Goal: Use online tool/utility: Use online tool/utility

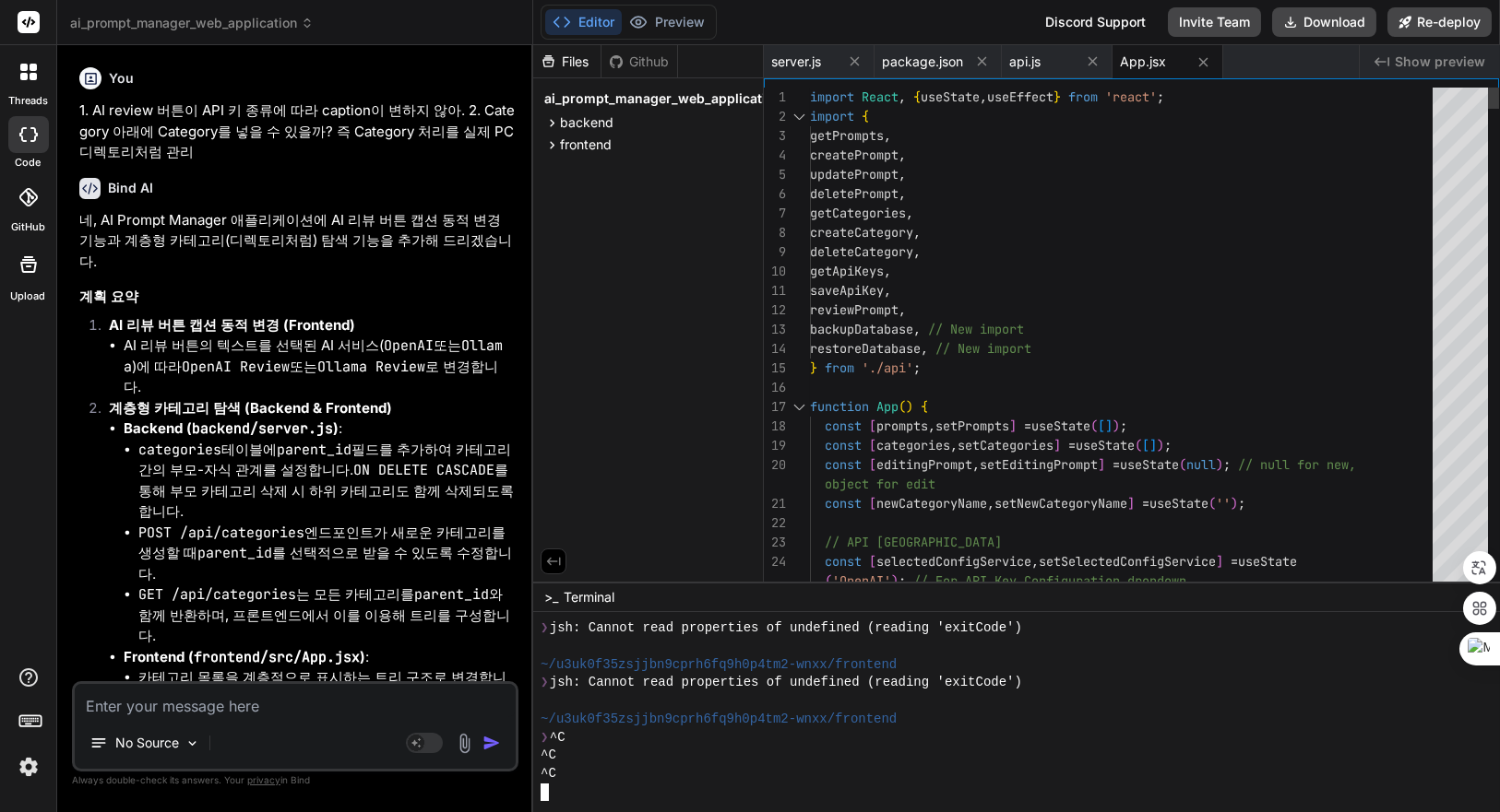
scroll to position [1959, 0]
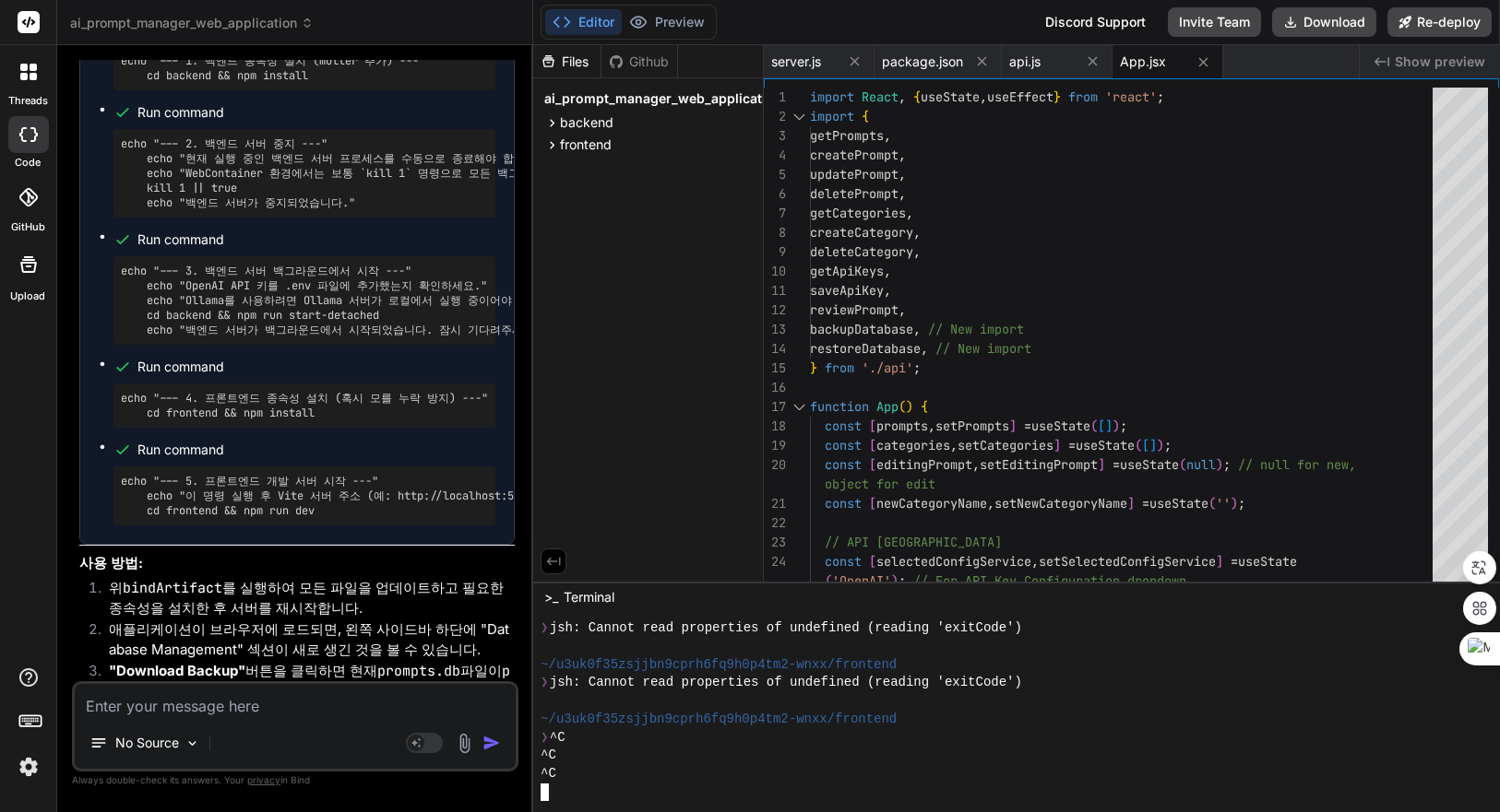
click at [852, 749] on div "^C" at bounding box center [1005, 755] width 930 height 19
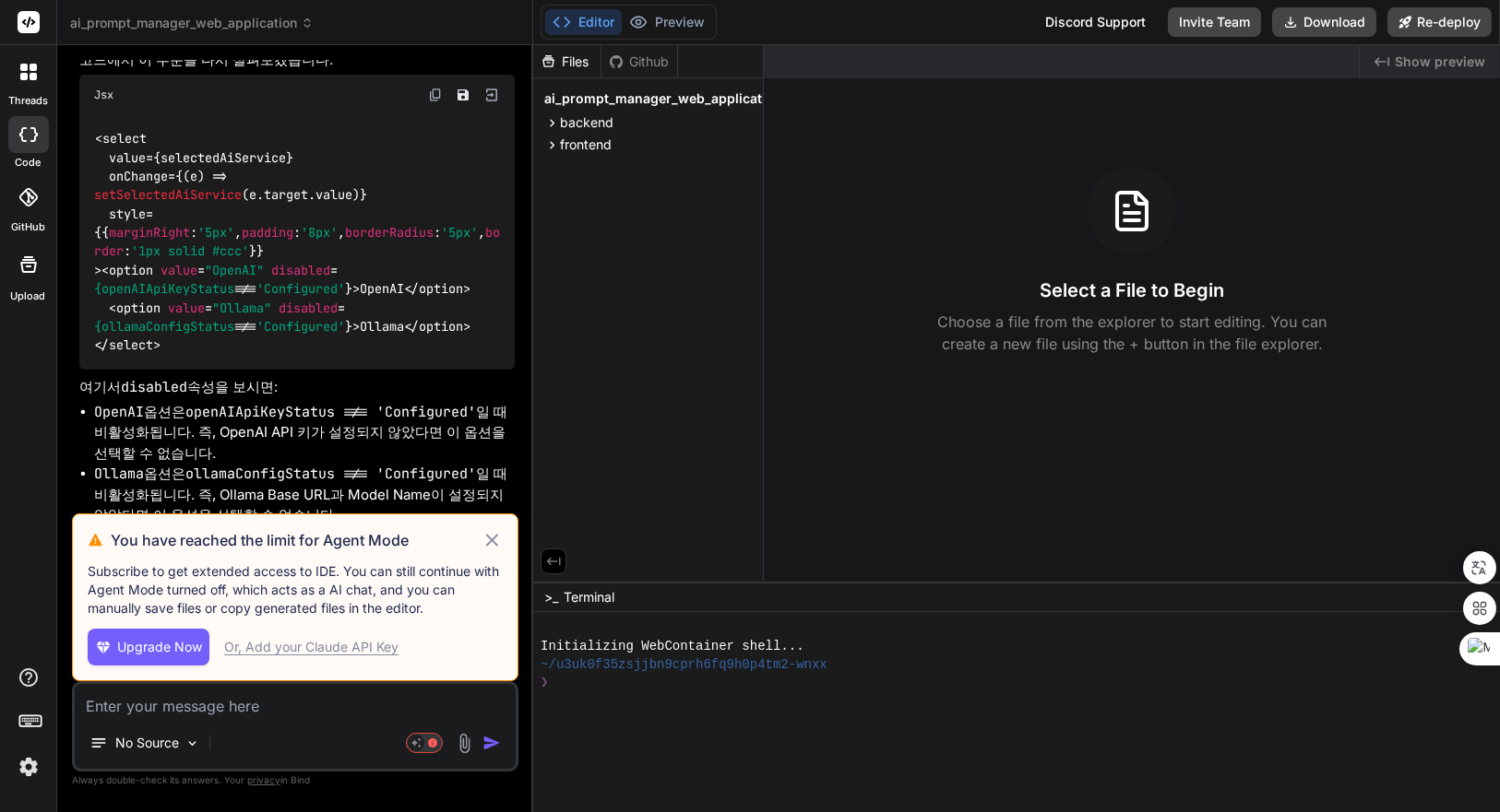
click at [493, 542] on icon at bounding box center [492, 539] width 12 height 12
type textarea "x"
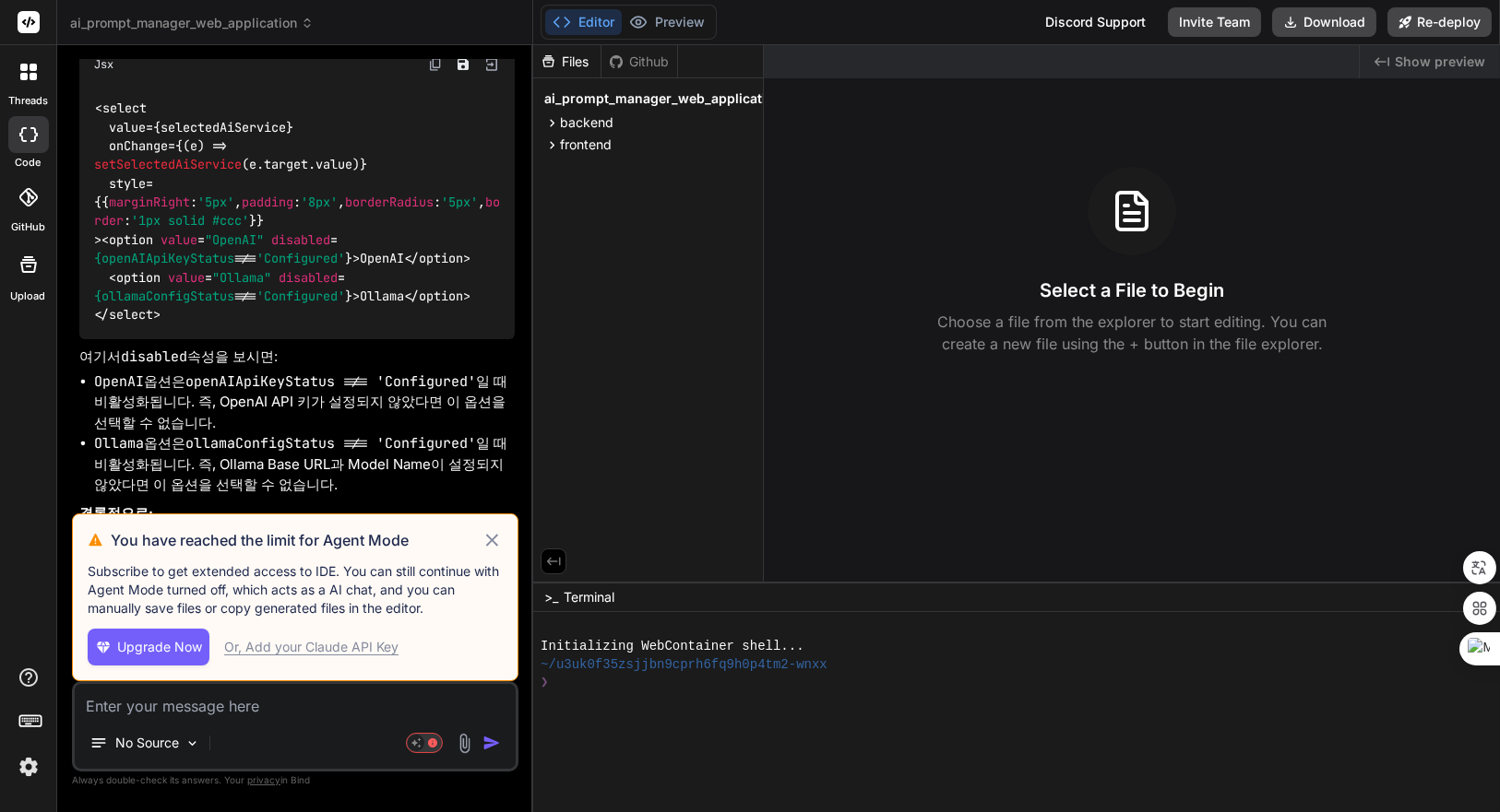
scroll to position [4450, 0]
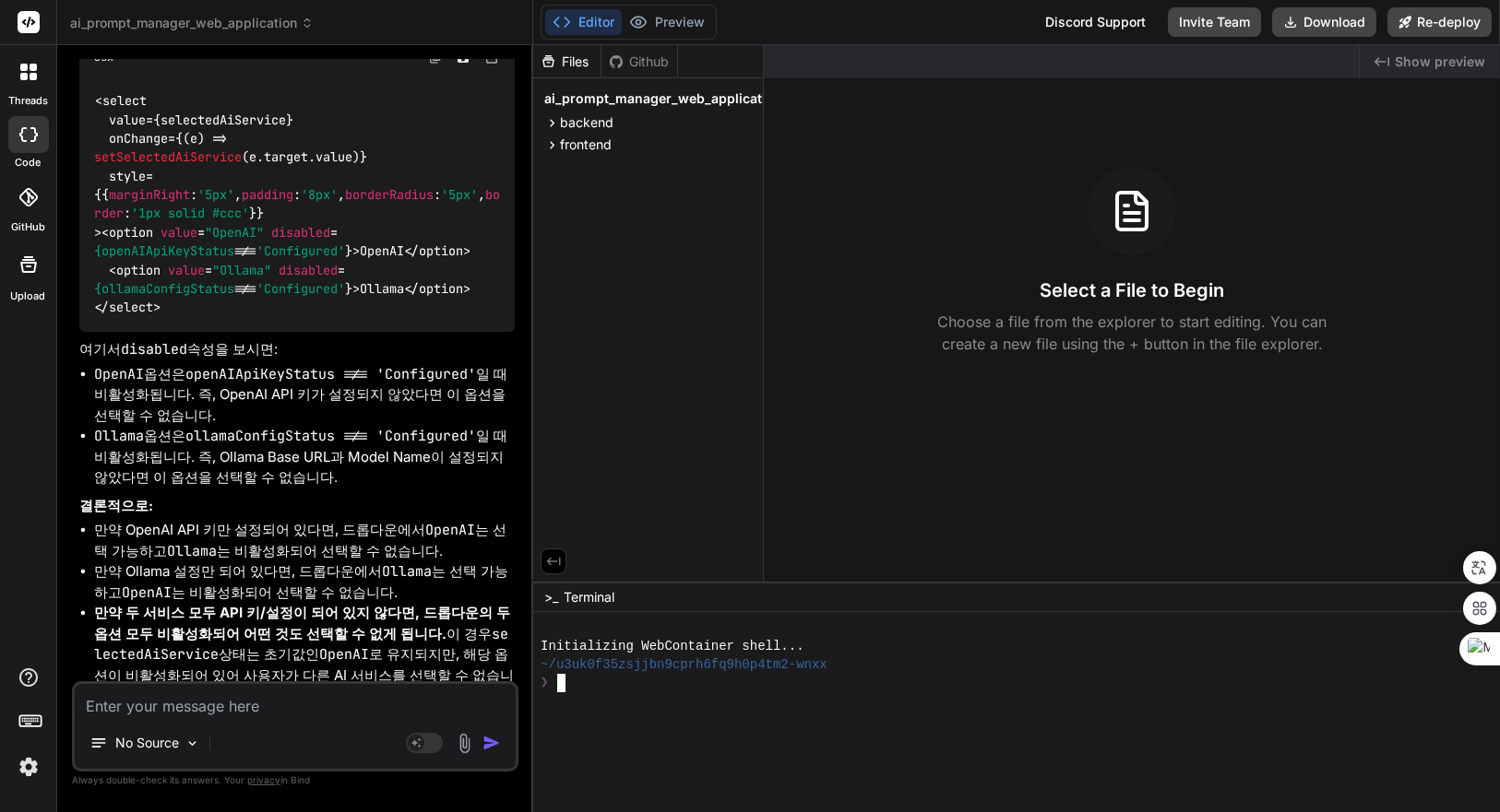
click at [982, 687] on div "❯" at bounding box center [1005, 683] width 930 height 19
type textarea "ㅊㅇ"
type textarea "x"
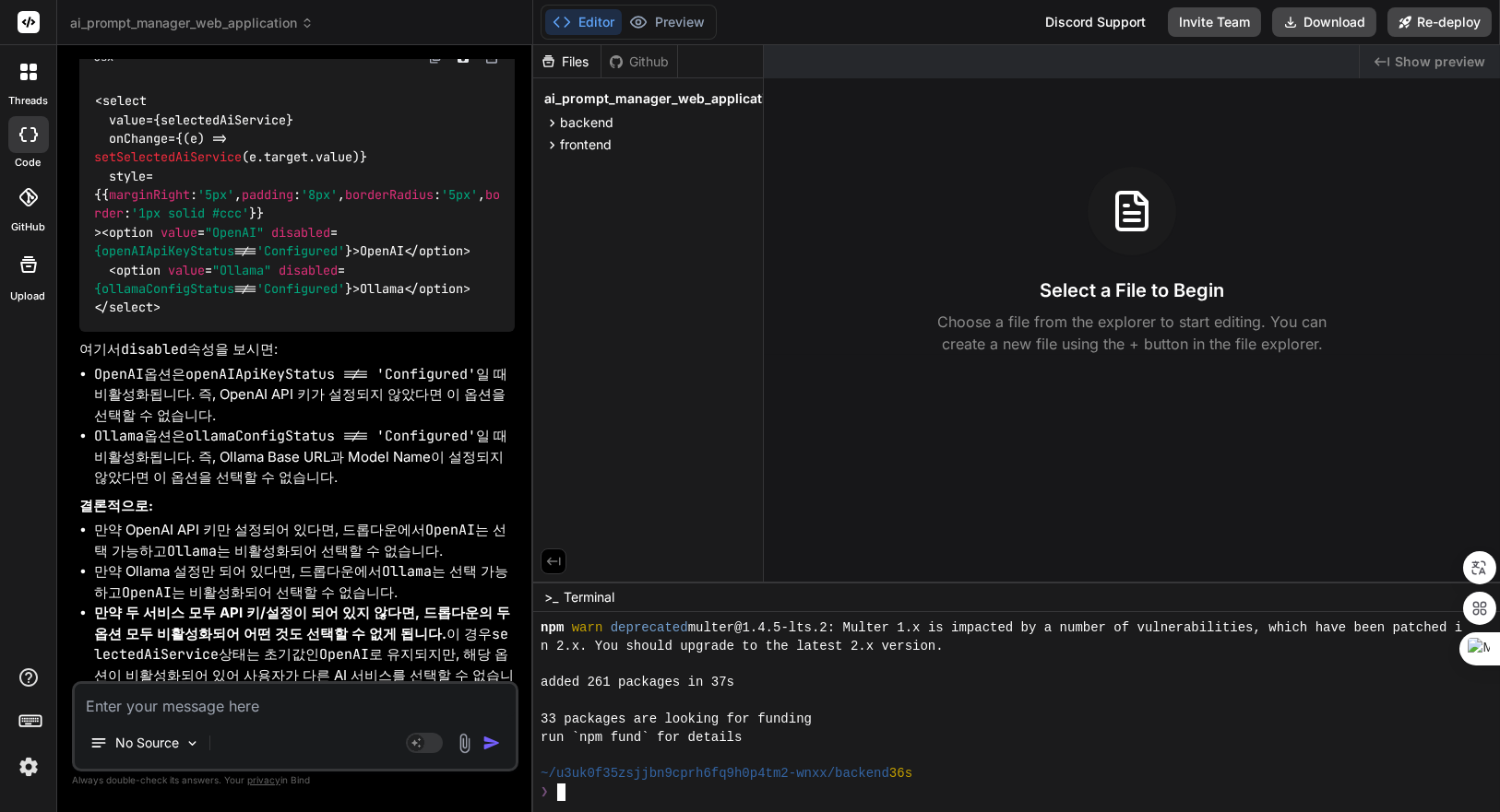
scroll to position [308, 0]
click at [940, 714] on div "33 packages are looking for funding" at bounding box center [1005, 720] width 930 height 19
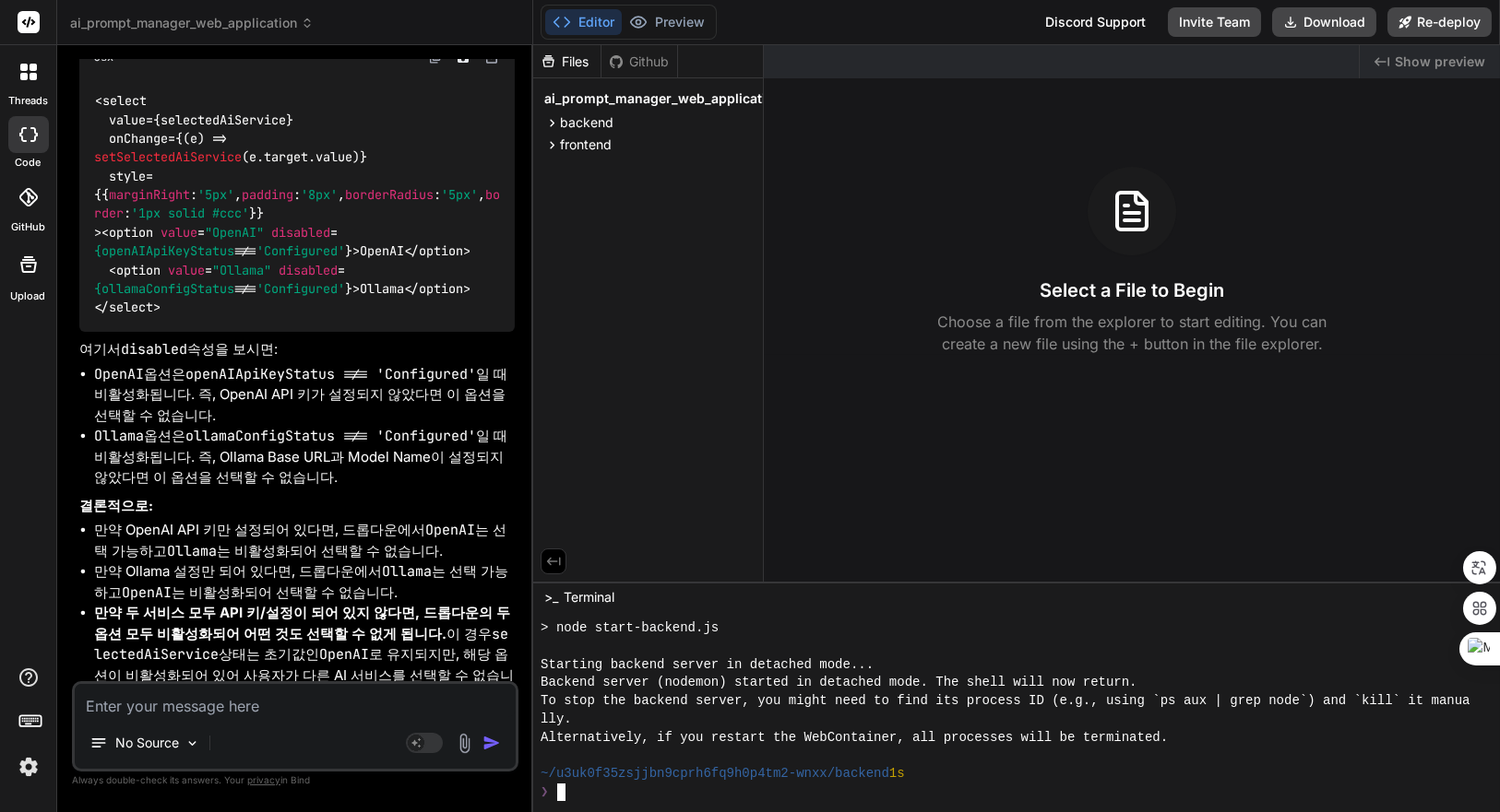
scroll to position [525, 0]
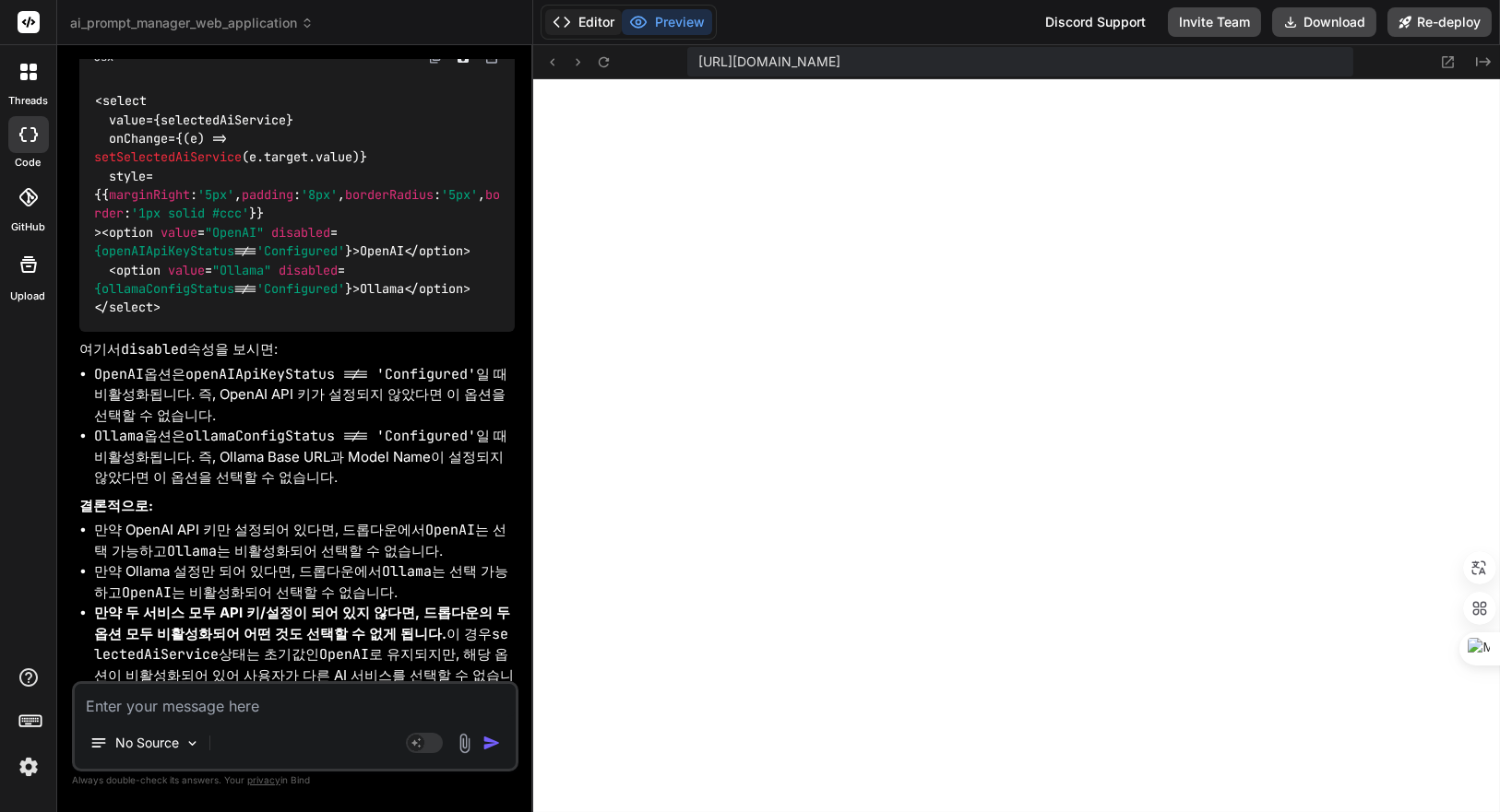
click at [572, 12] on button "Editor" at bounding box center [583, 22] width 76 height 26
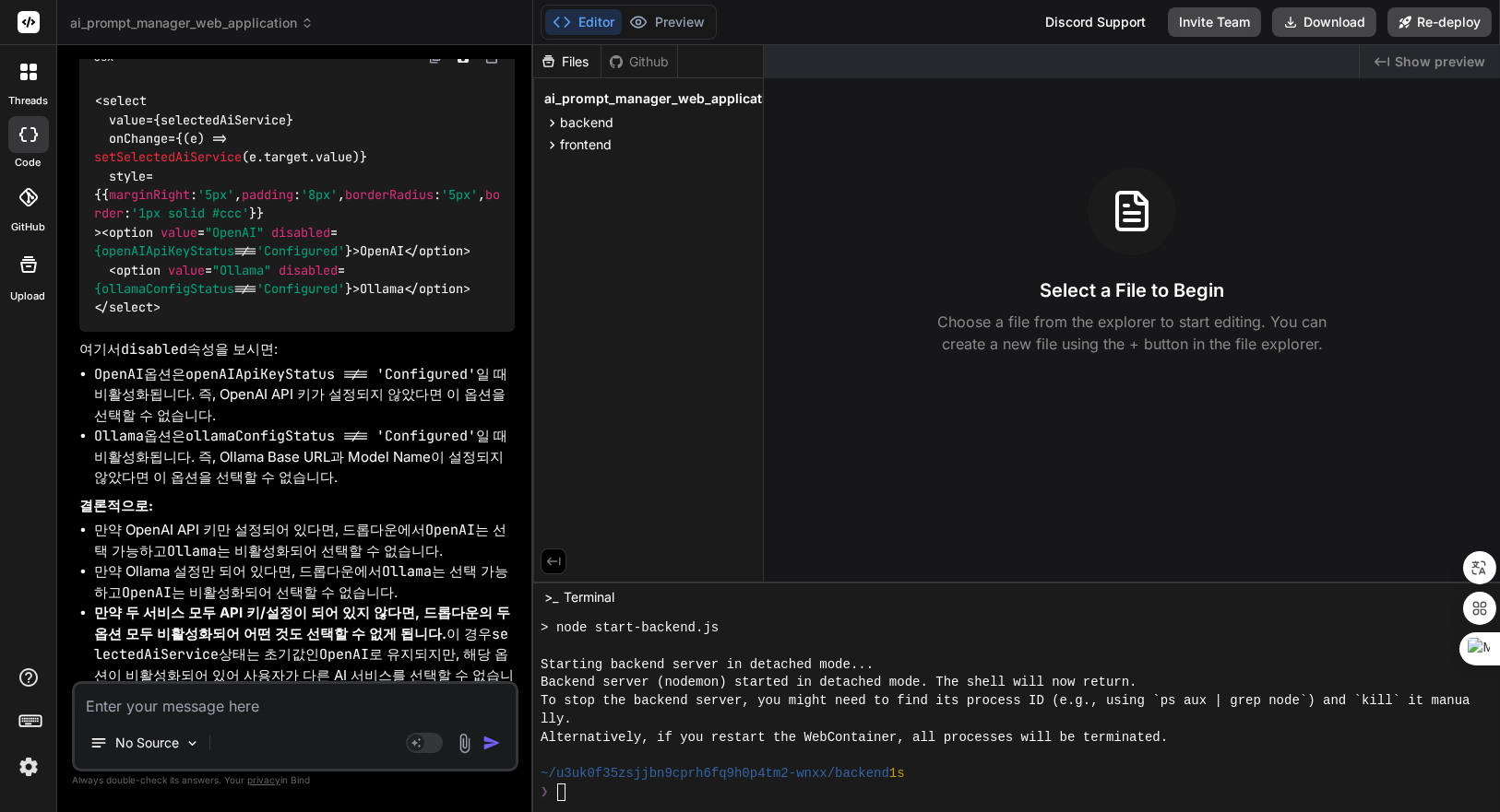
click at [962, 788] on div "❯" at bounding box center [1005, 792] width 930 height 19
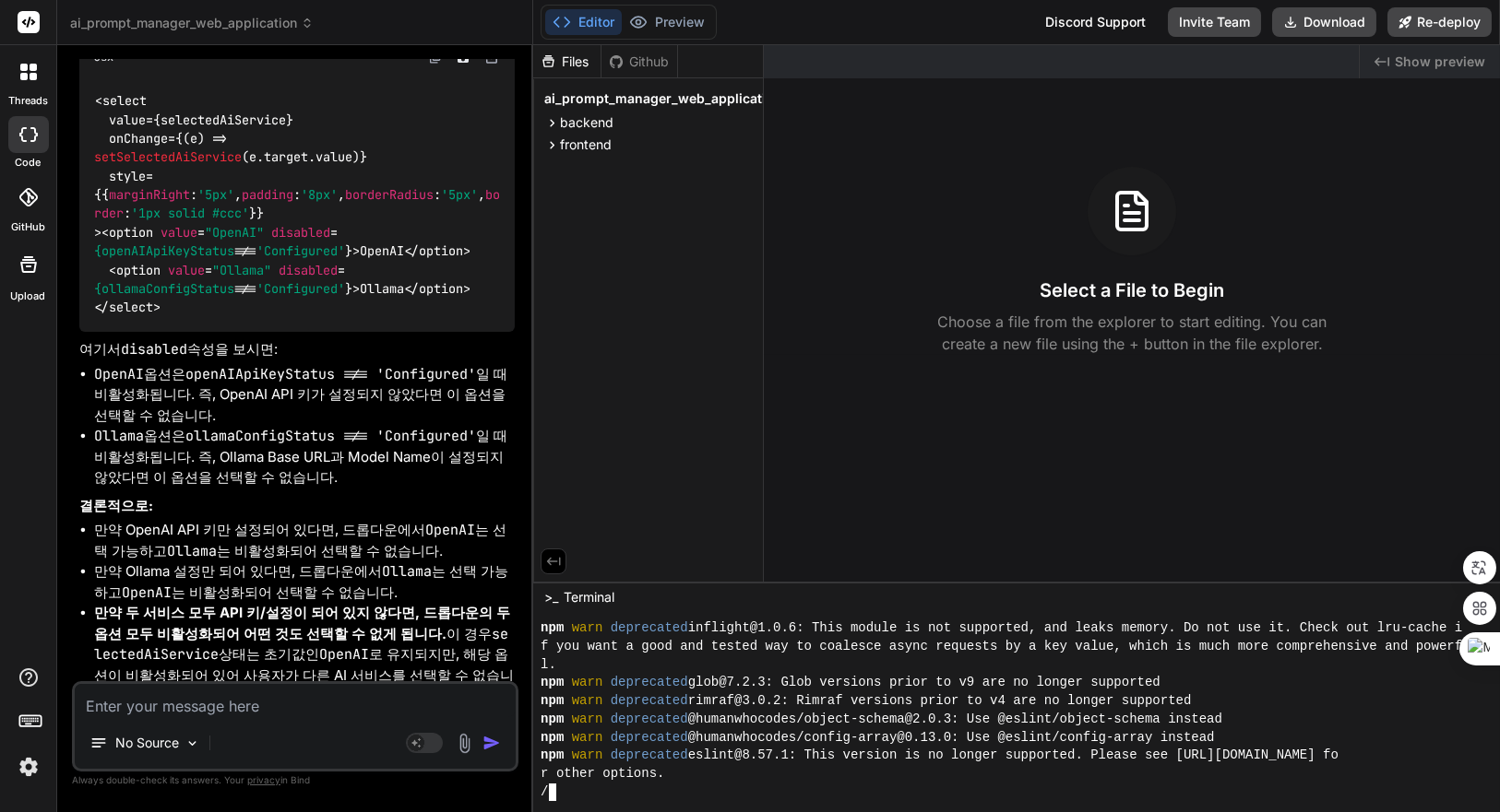
scroll to position [816, 0]
type textarea "x"
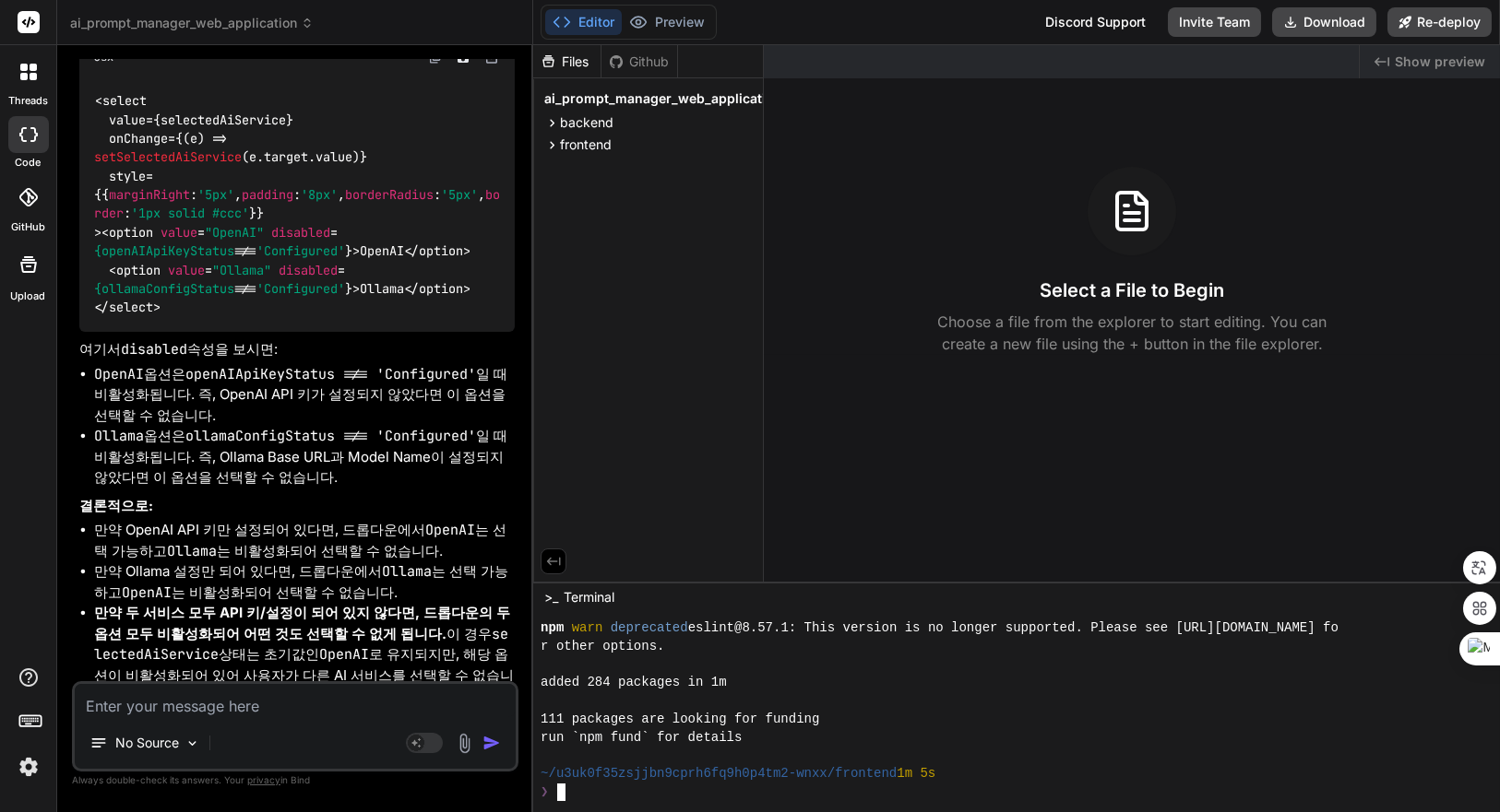
click at [1023, 683] on div "added 284 packages in 1m" at bounding box center [1005, 683] width 930 height 19
click at [1019, 712] on div "111 packages are looking for funding" at bounding box center [1005, 720] width 930 height 19
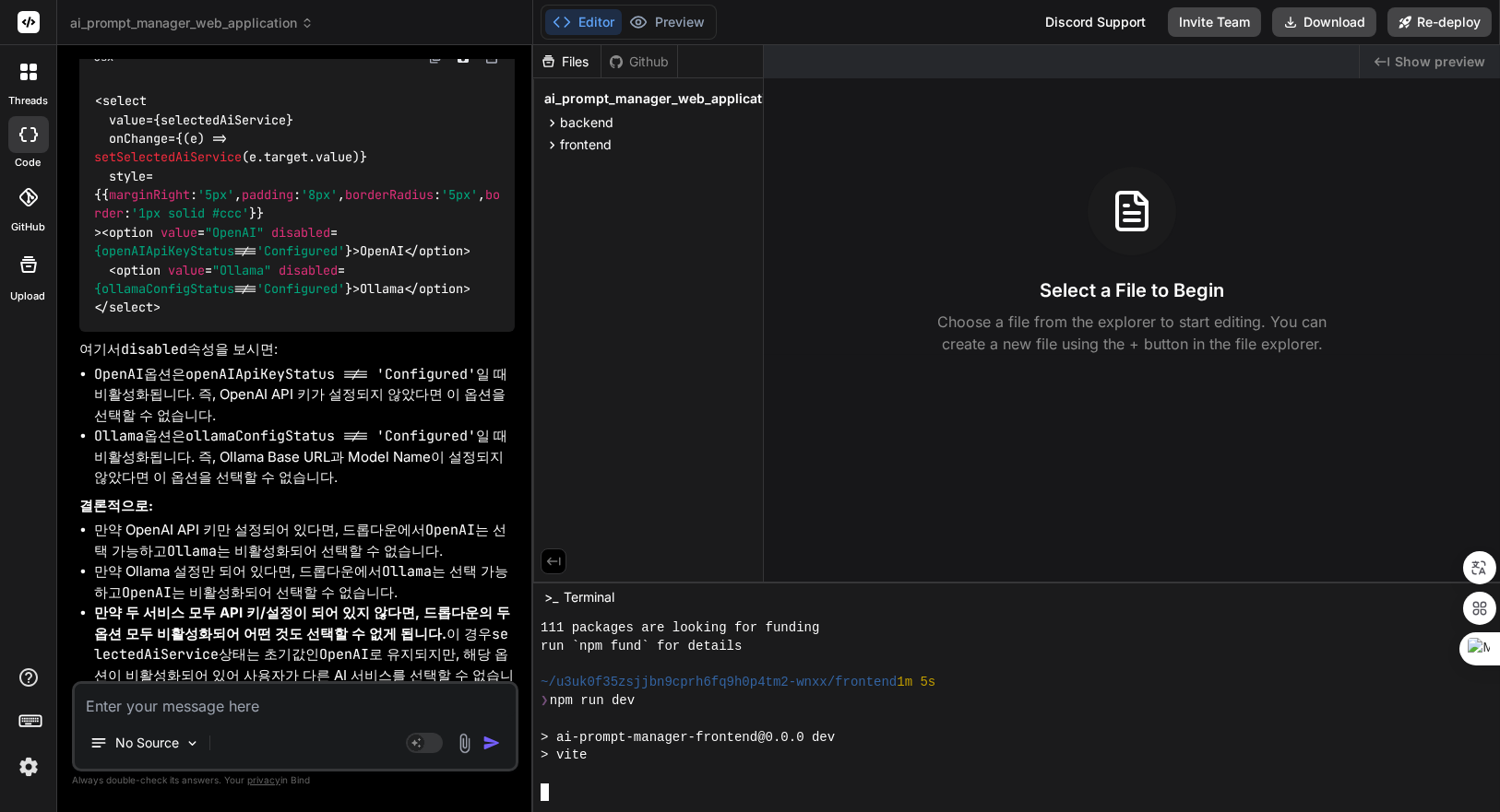
scroll to position [1198, 0]
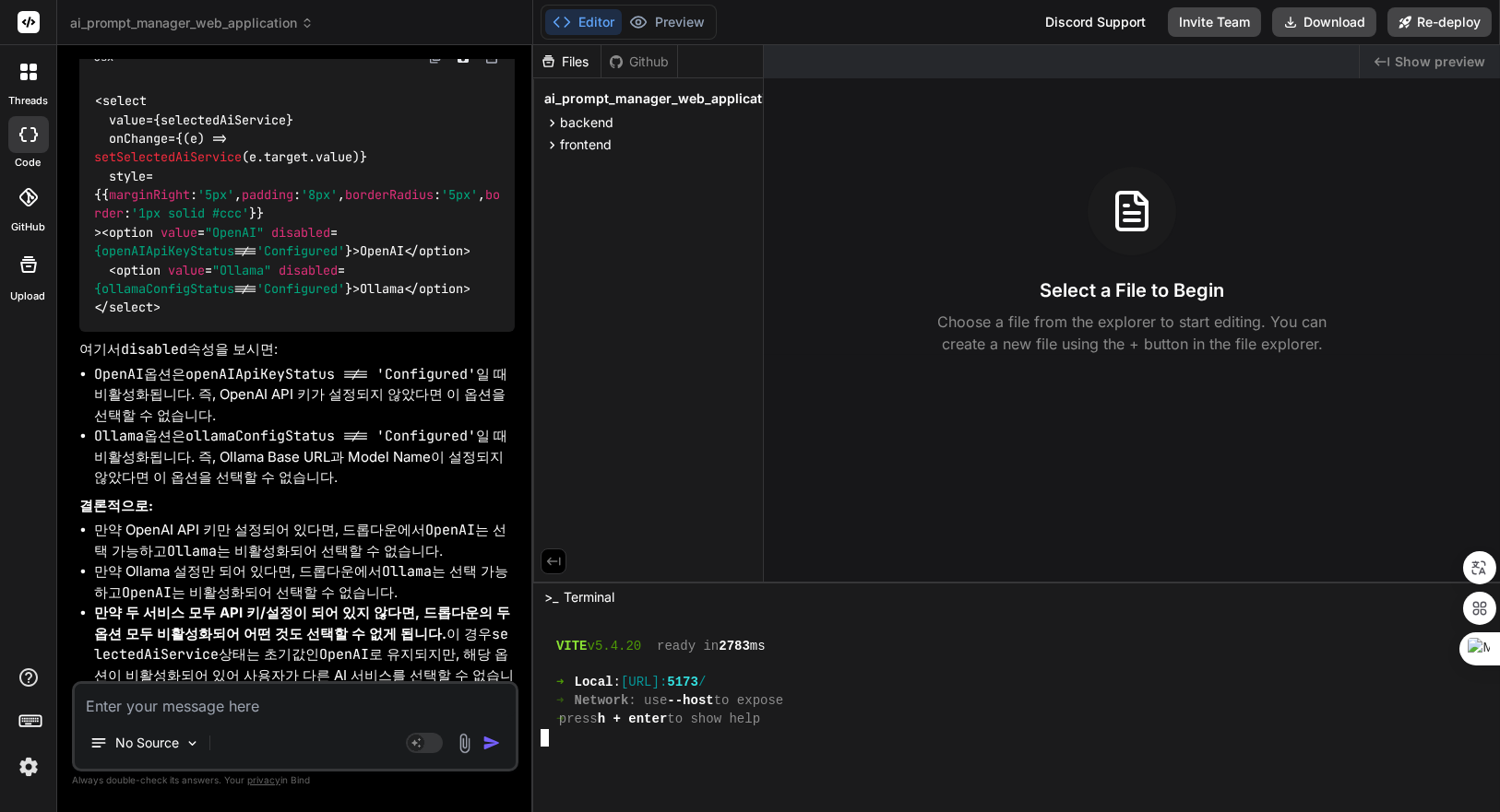
click at [1447, 62] on span "Show preview" at bounding box center [1439, 61] width 90 height 19
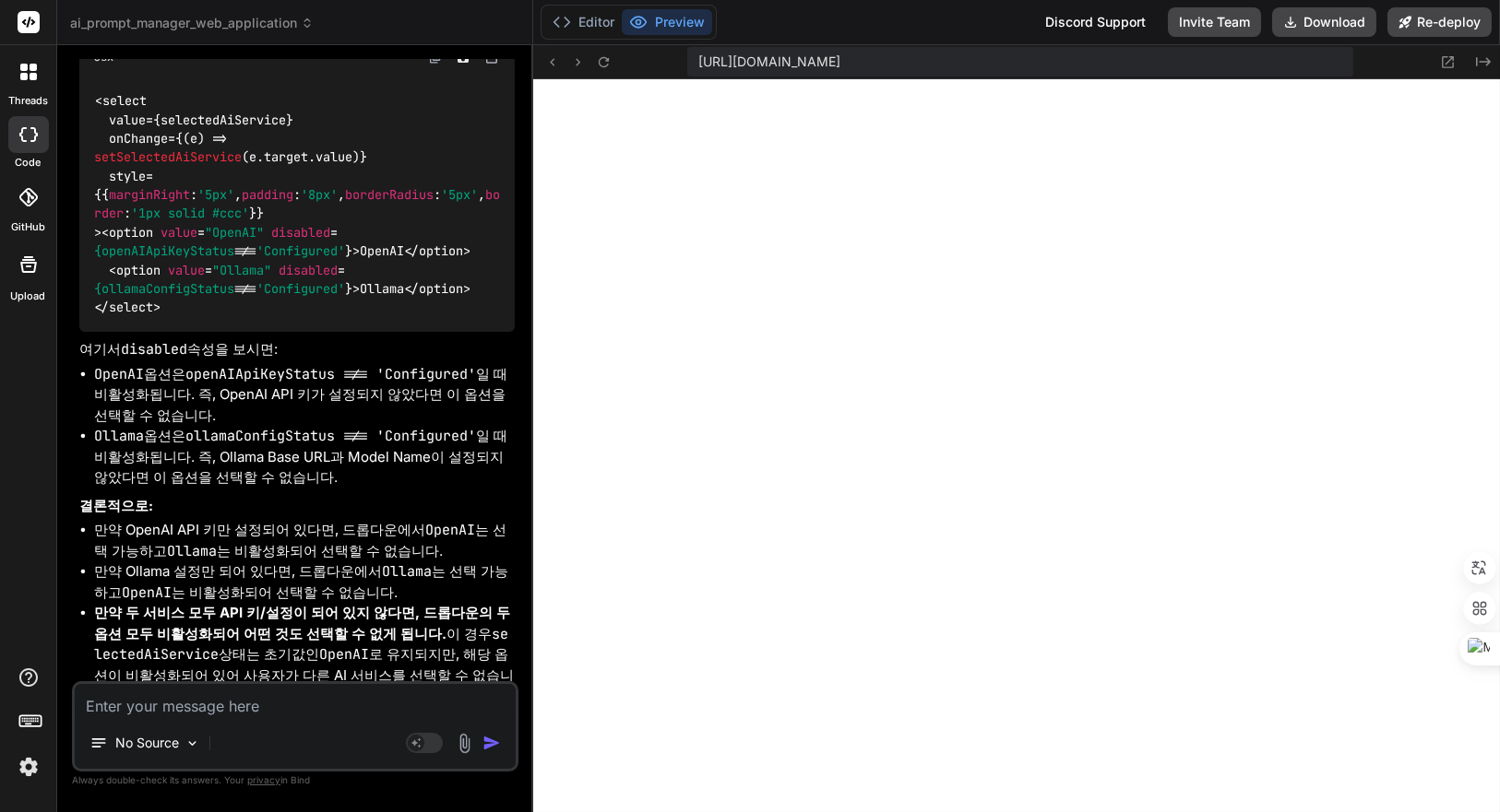
click at [305, 697] on textarea at bounding box center [295, 700] width 440 height 33
click at [258, 712] on textarea at bounding box center [295, 700] width 440 height 33
type textarea "x"
type textarea "v"
type textarea "x"
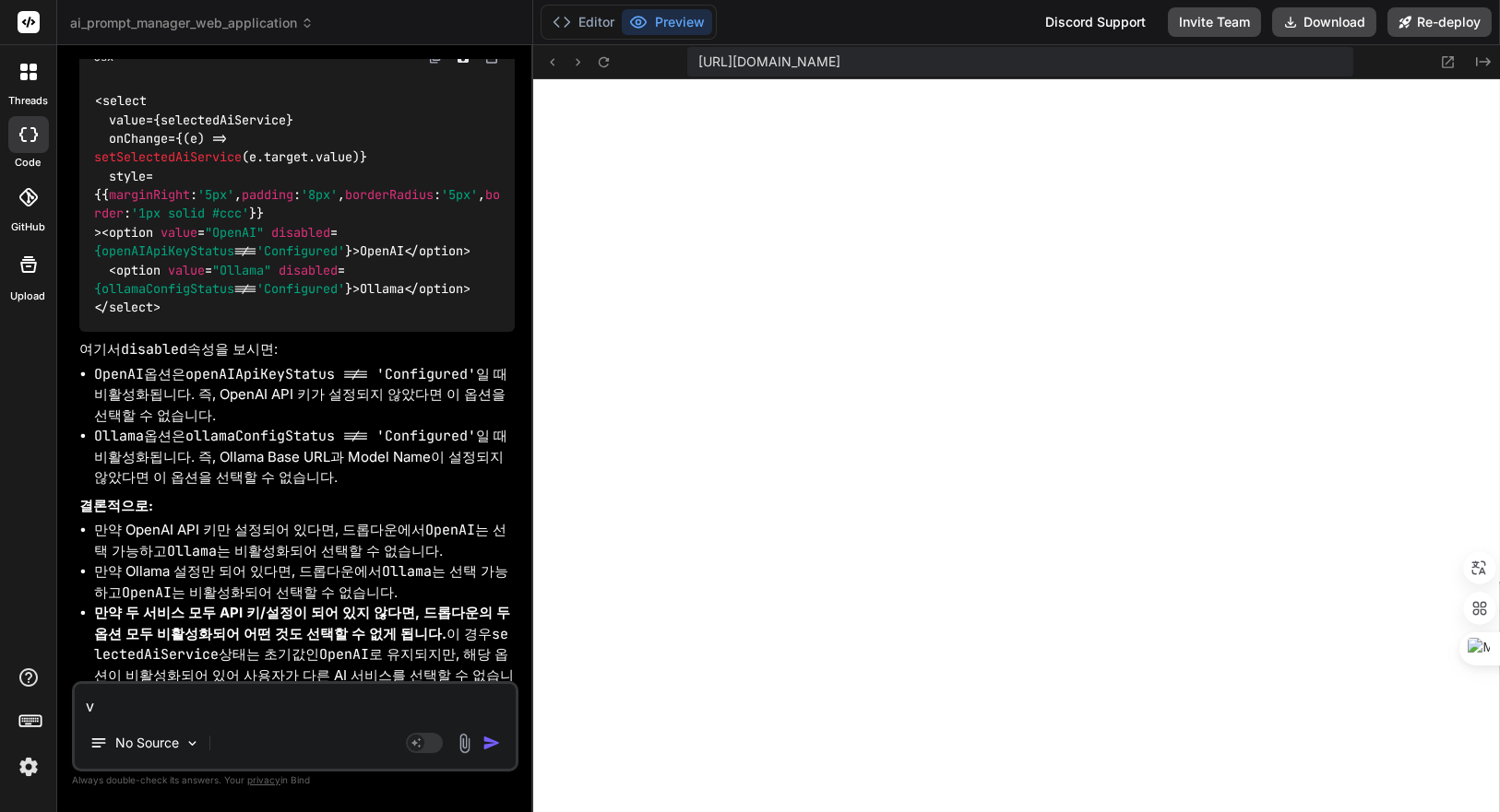
type textarea "vm"
type textarea "x"
type textarea "vmf"
type textarea "x"
type textarea "vmfh"
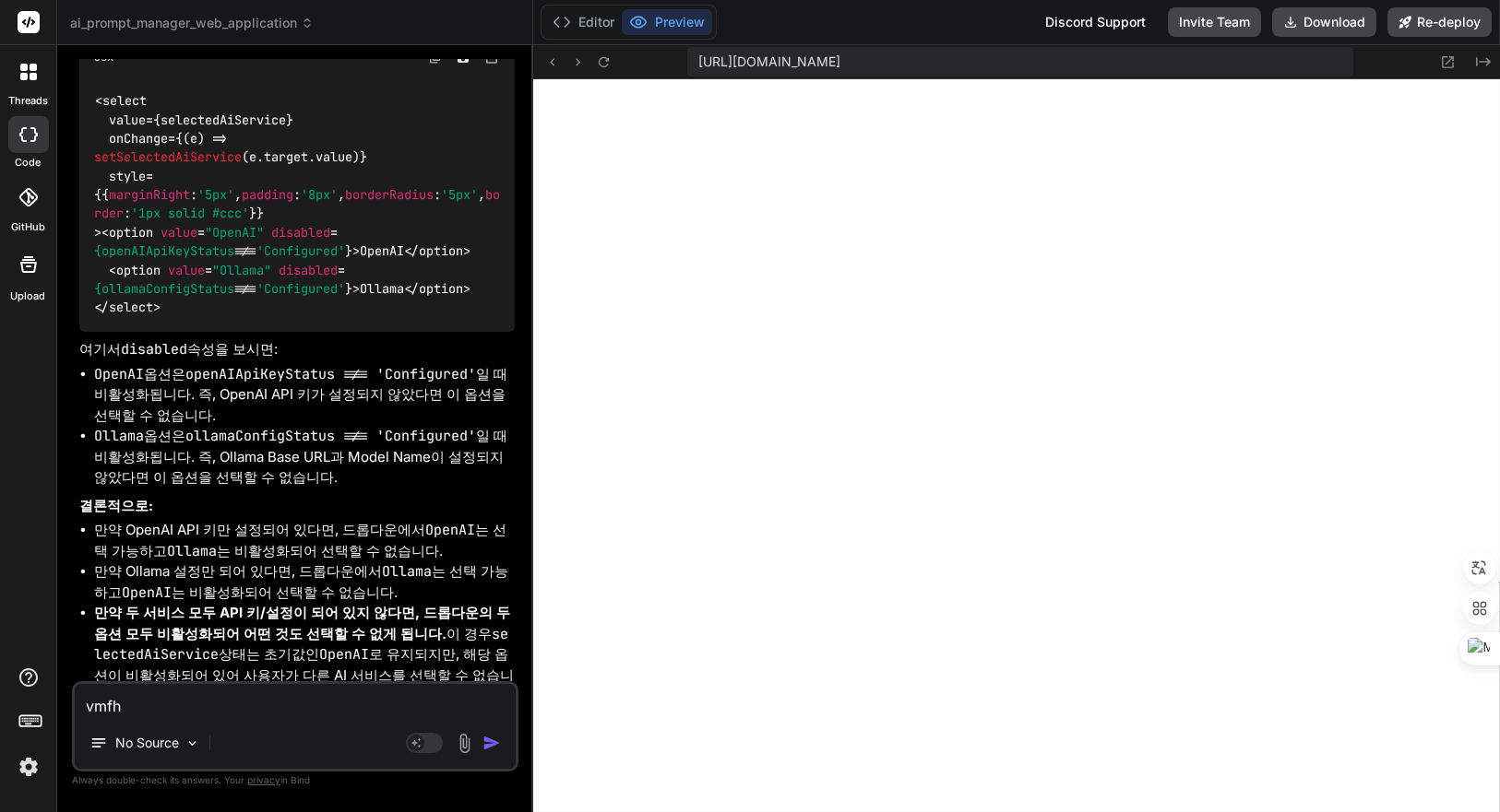
type textarea "x"
type textarea "vmf"
type textarea "x"
type textarea "vm"
type textarea "x"
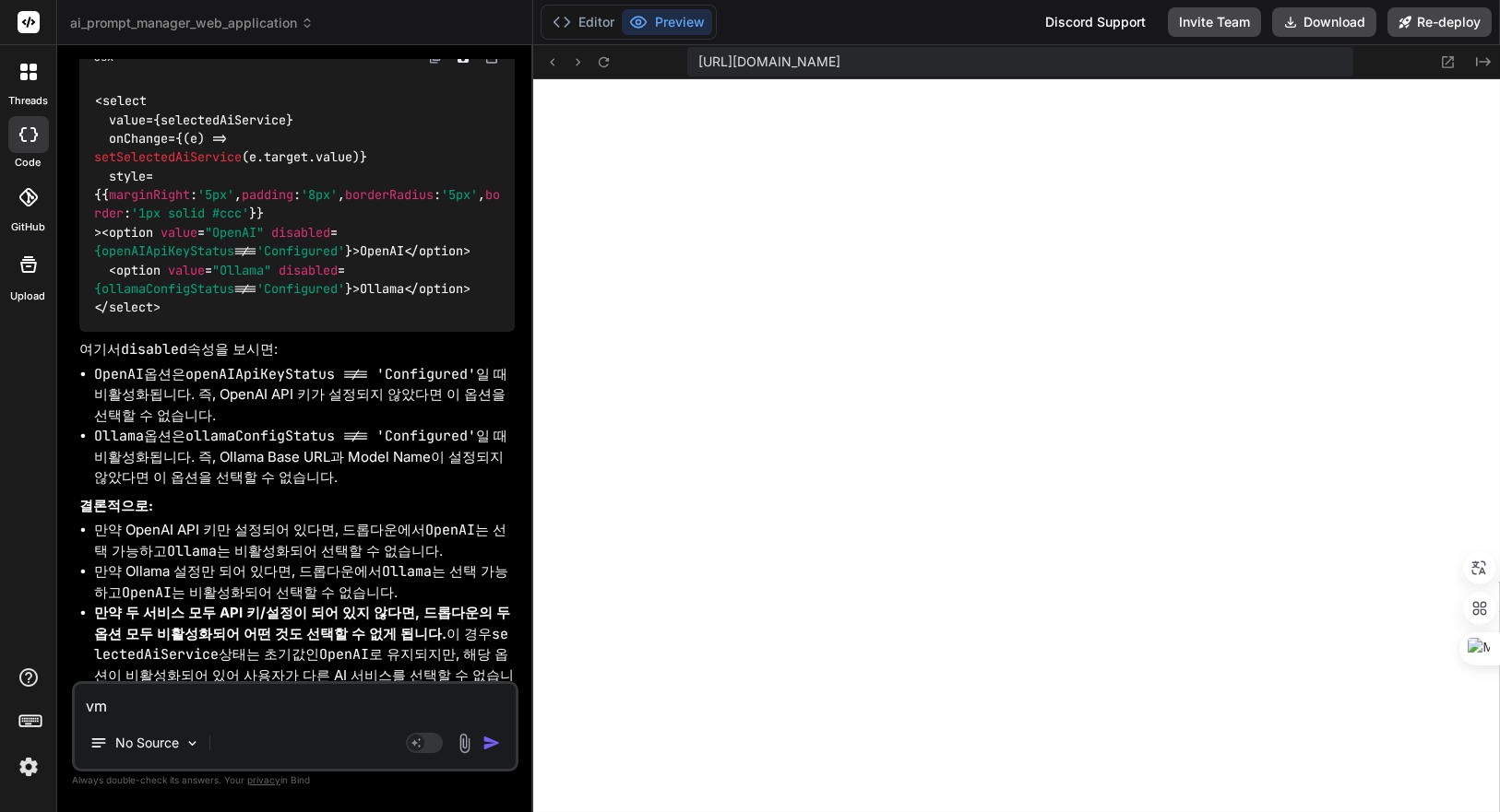
type textarea "v"
type textarea "x"
type textarea "ㅍ"
type textarea "x"
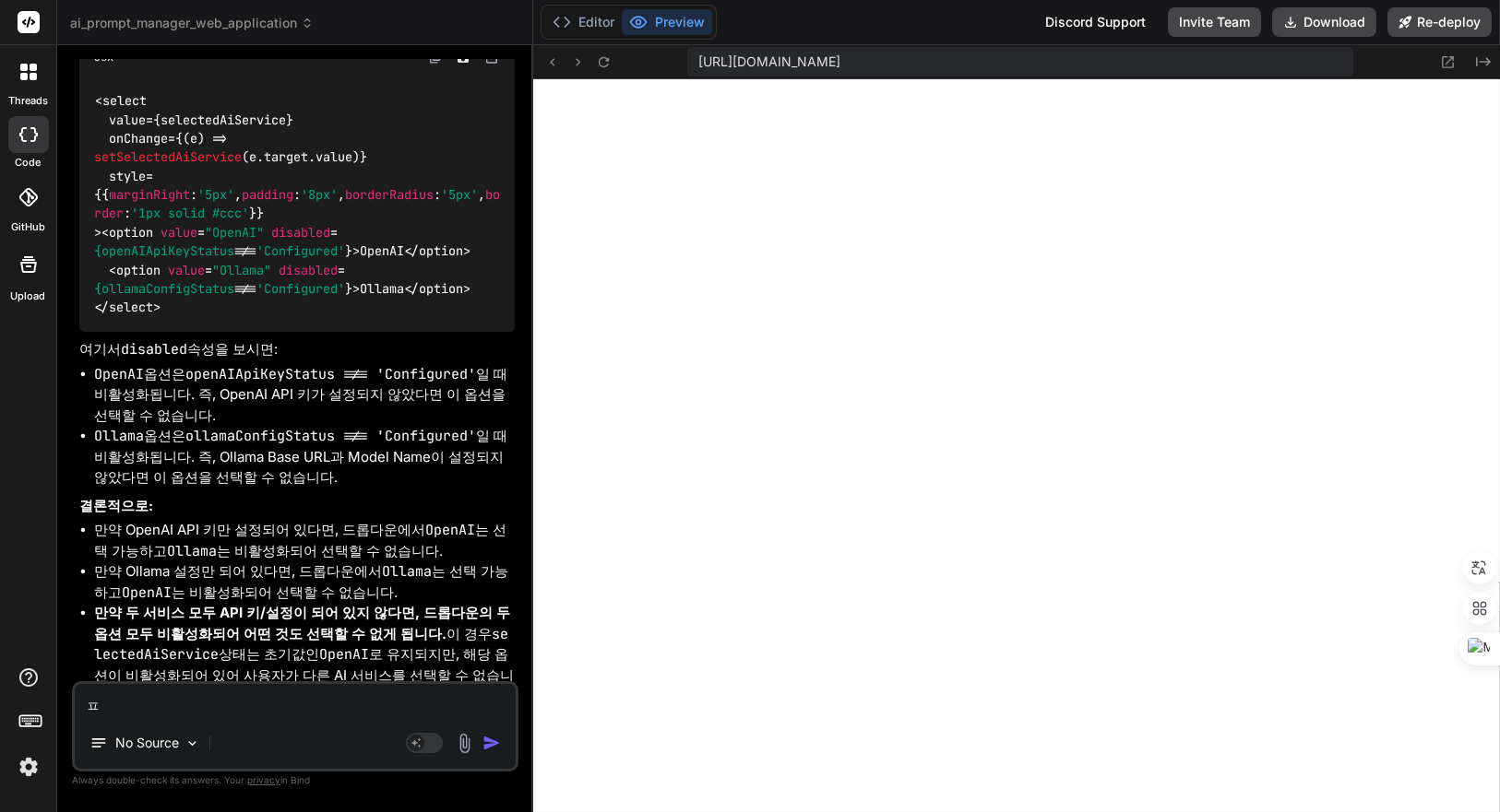
type textarea "프"
type textarea "x"
type textarea "플"
type textarea "x"
type textarea "프로"
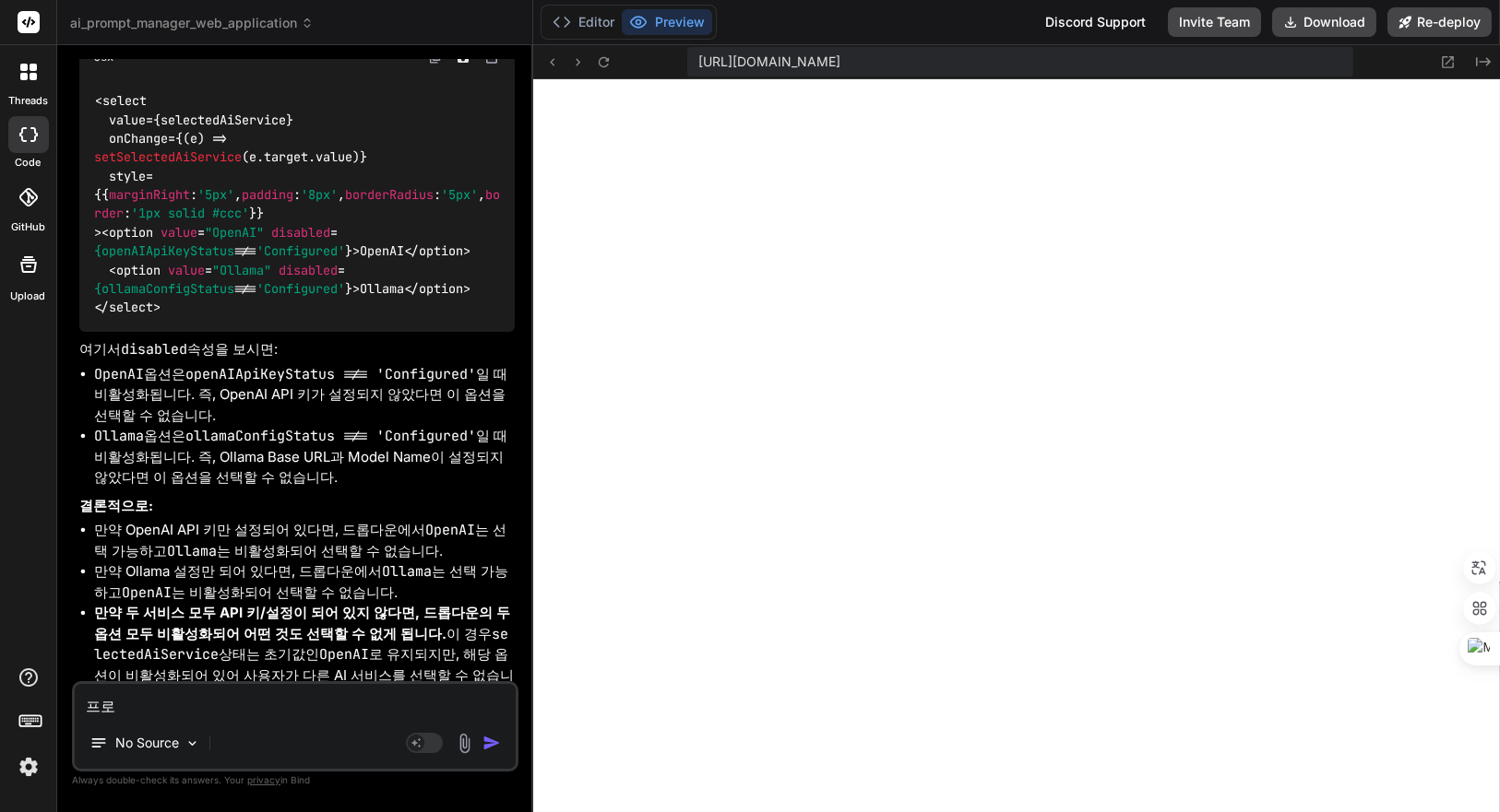
type textarea "x"
type textarea "프록"
type textarea "x"
type textarea "프로"
type textarea "x"
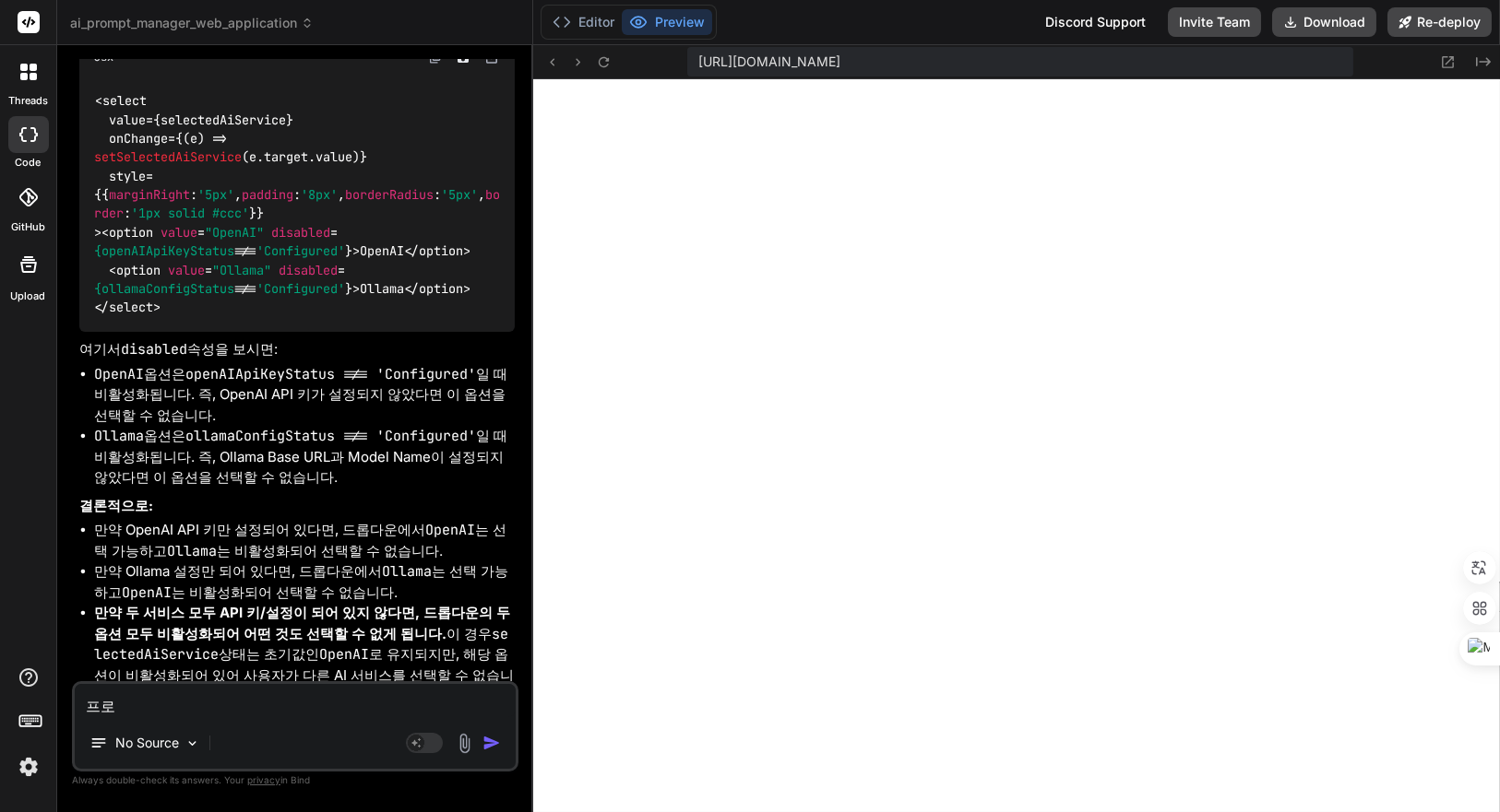
type textarea "프롬"
type textarea "x"
type textarea "프롬ㅍ"
type textarea "x"
type textarea "프롬프"
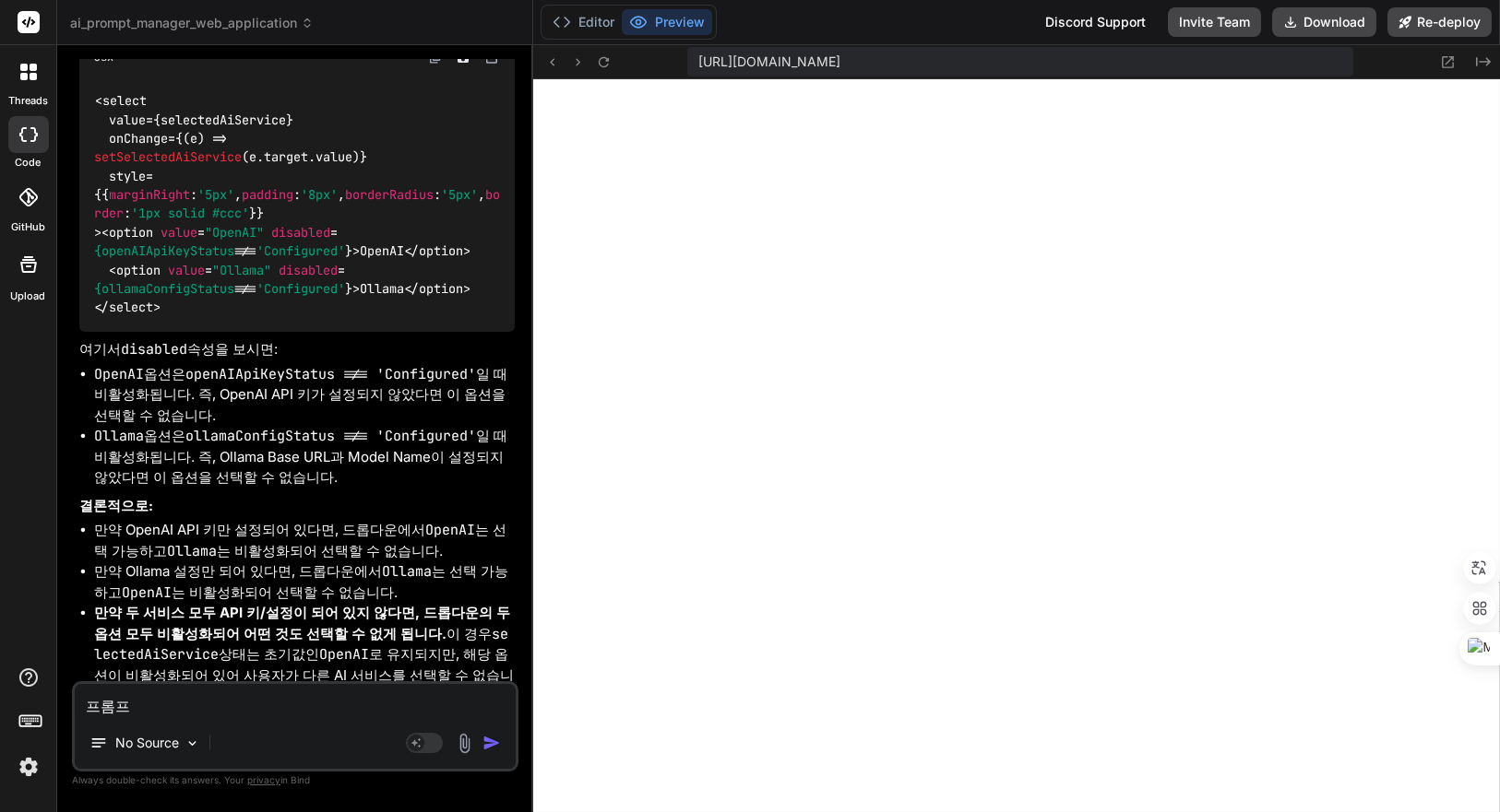
type textarea "x"
type textarea "프롬픝"
type textarea "x"
type textarea "프롬프트"
type textarea "x"
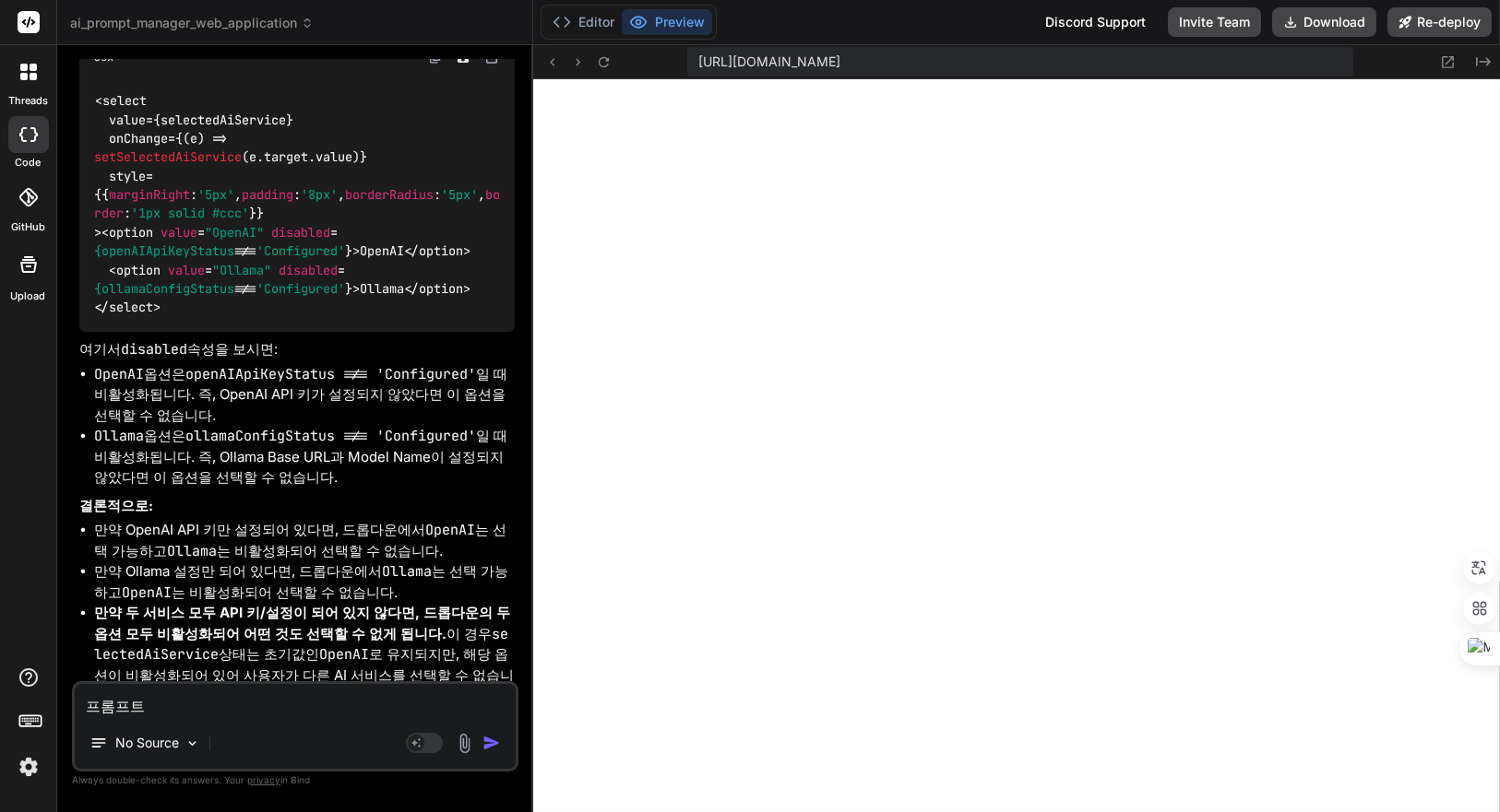
type textarea "프롬프트 ㄱ"
type textarea "x"
type textarea "프롬프트 거"
type textarea "x"
type textarea "프롬프트 검"
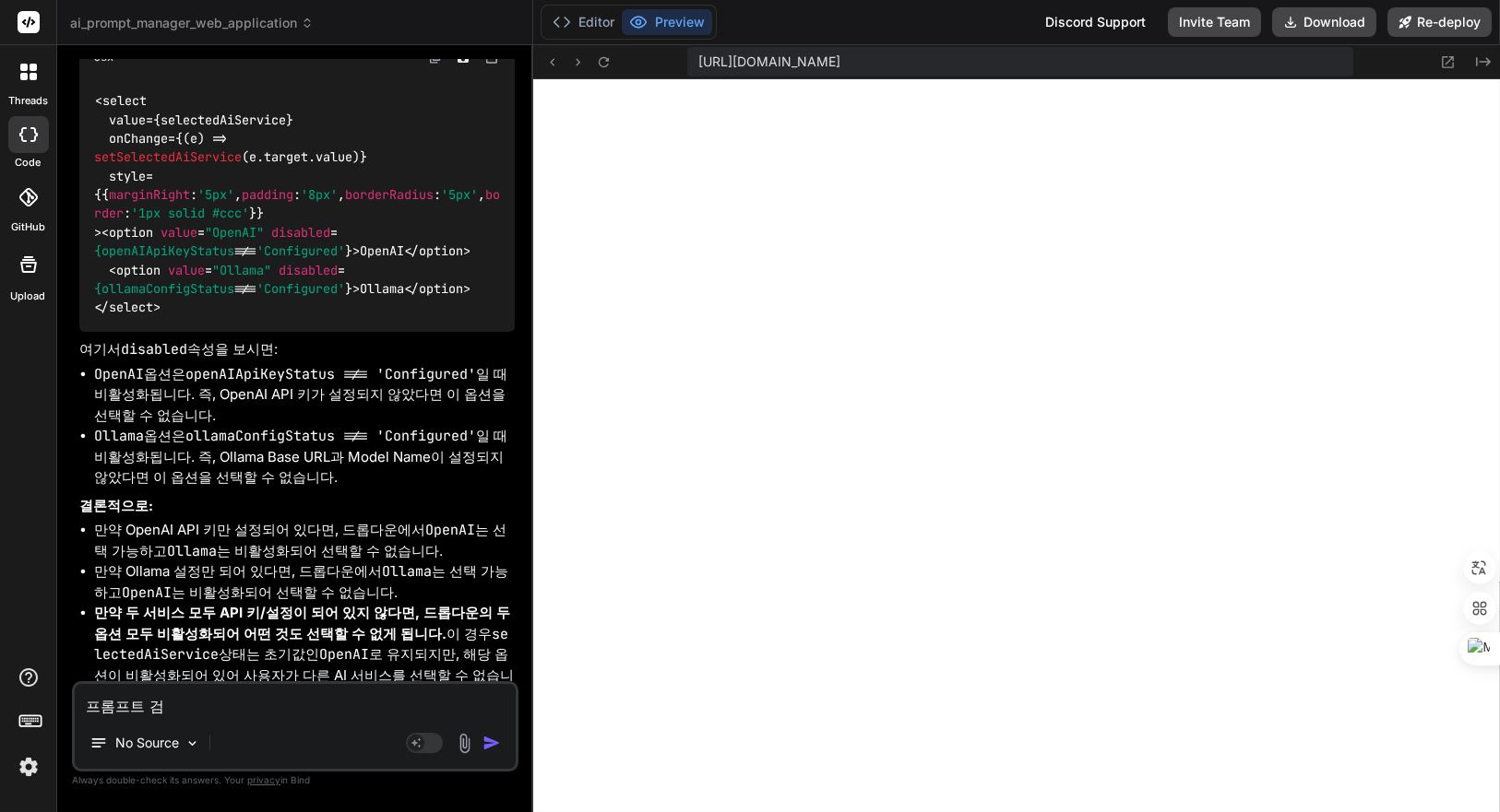
type textarea "x"
type textarea "프롬프트 검ㅅ"
type textarea "x"
type textarea "프롬프트 검새"
type textarea "x"
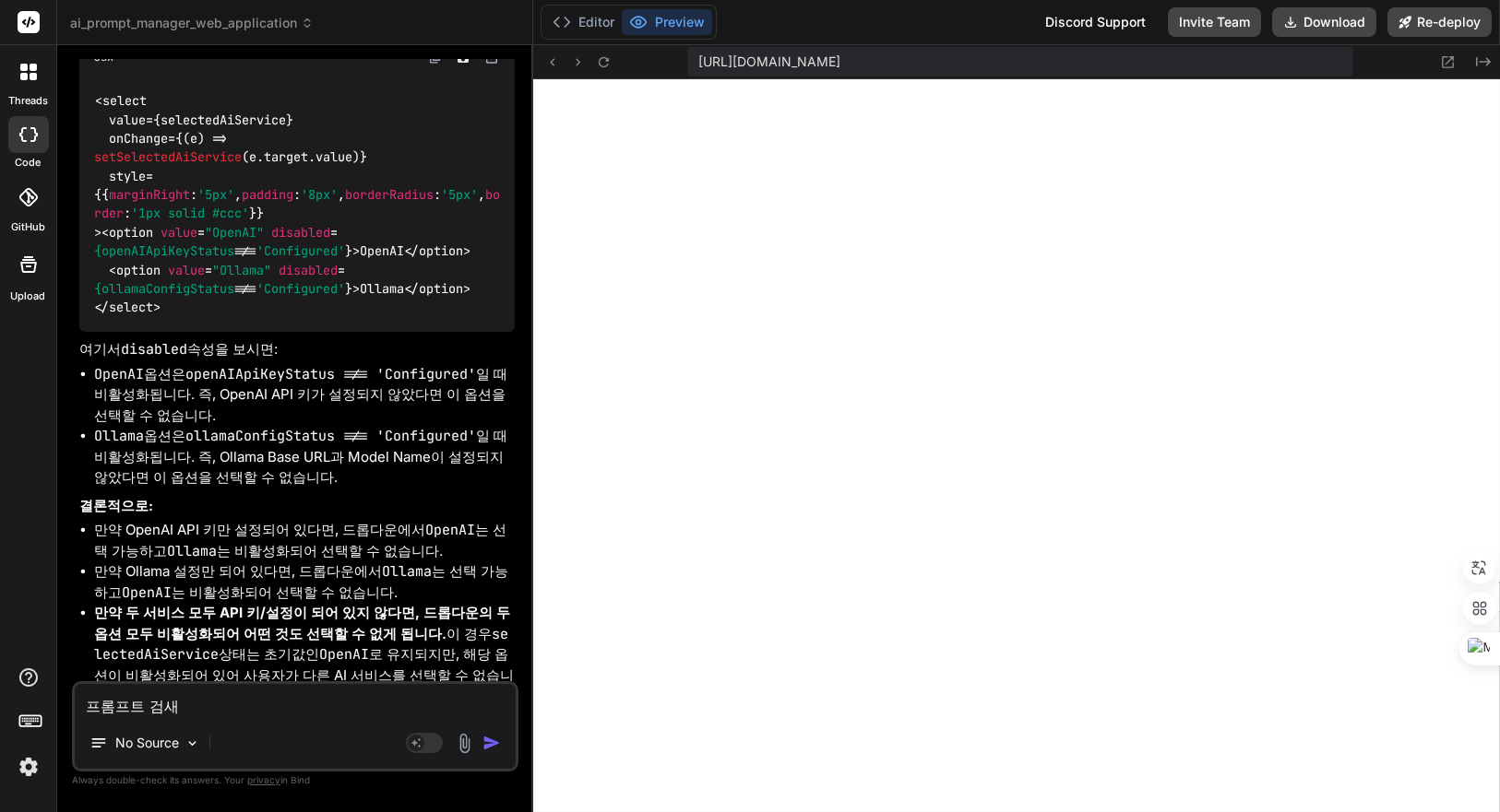
type textarea "프롬프트 검색"
type textarea "x"
type textarea "프롬프트 검색ㅎ"
type textarea "x"
type textarea "프롬프트 검색하"
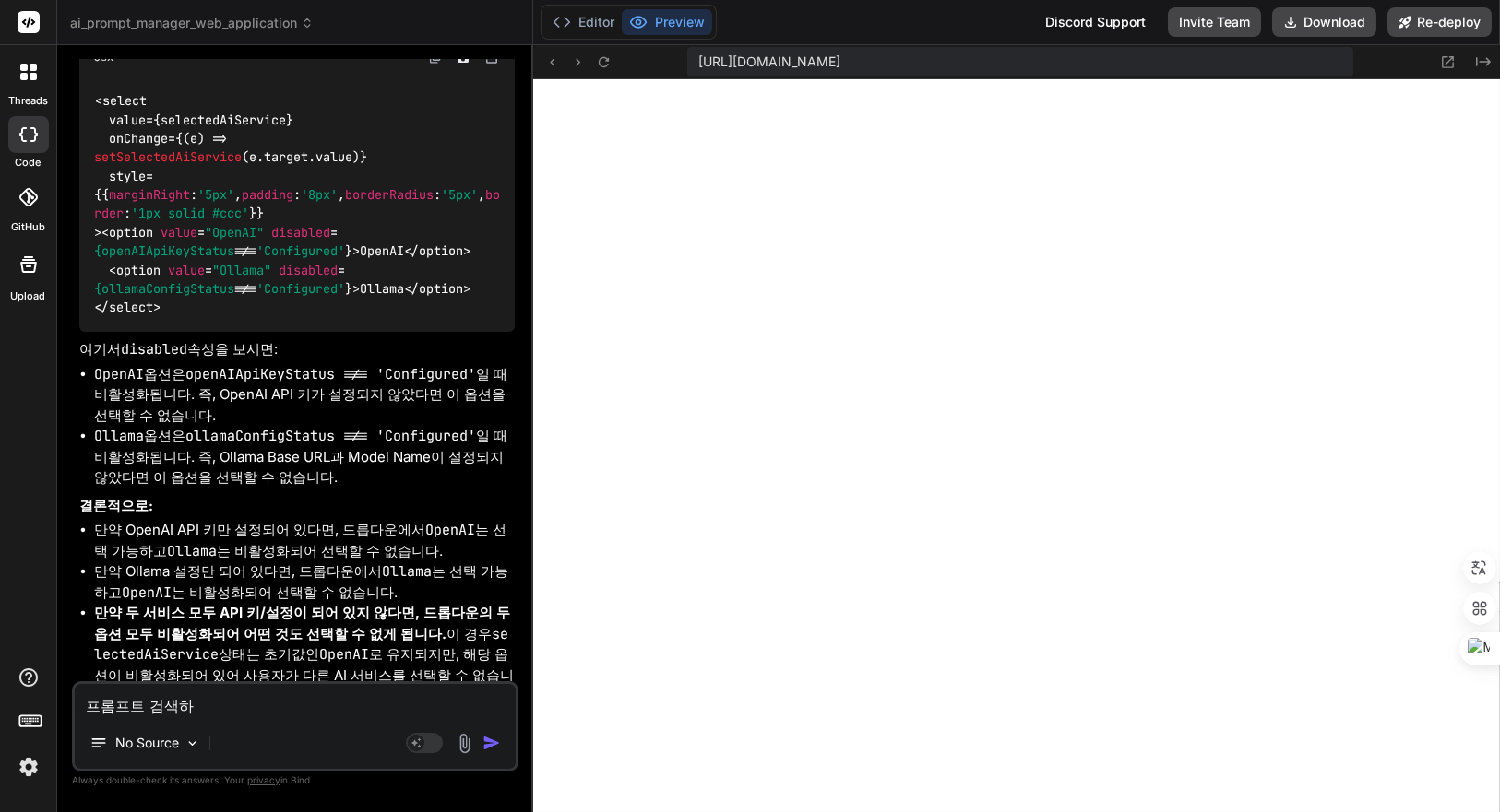
type textarea "x"
type textarea "프롬프트 검색할"
type textarea "x"
type textarea "프롬프트 검색할"
type textarea "x"
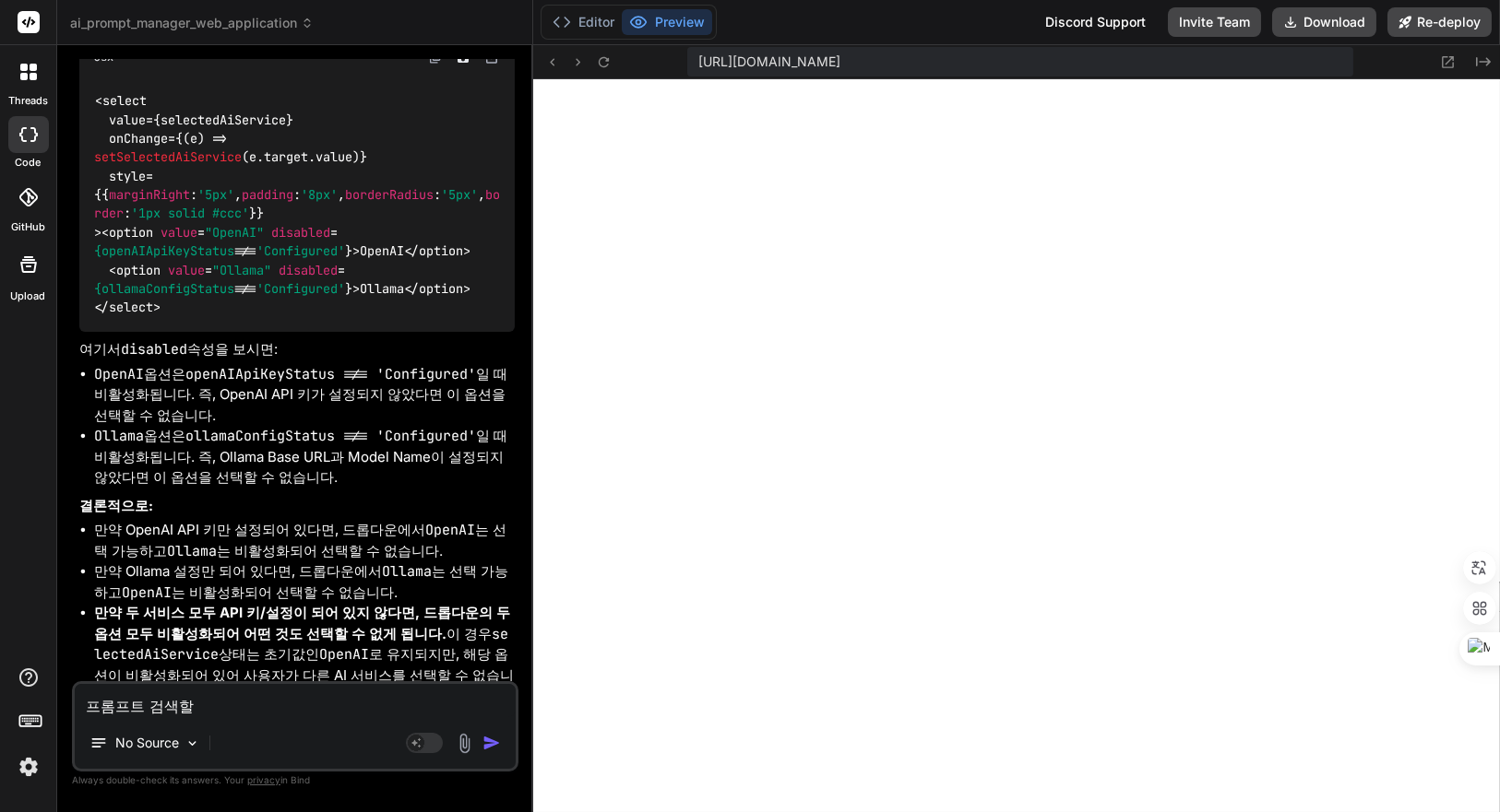
type textarea "프롬프트 검색할 ㄸ"
type textarea "x"
type textarea "프롬프트 검색할 때"
type textarea "x"
type textarea "프롬프트 검색할 때"
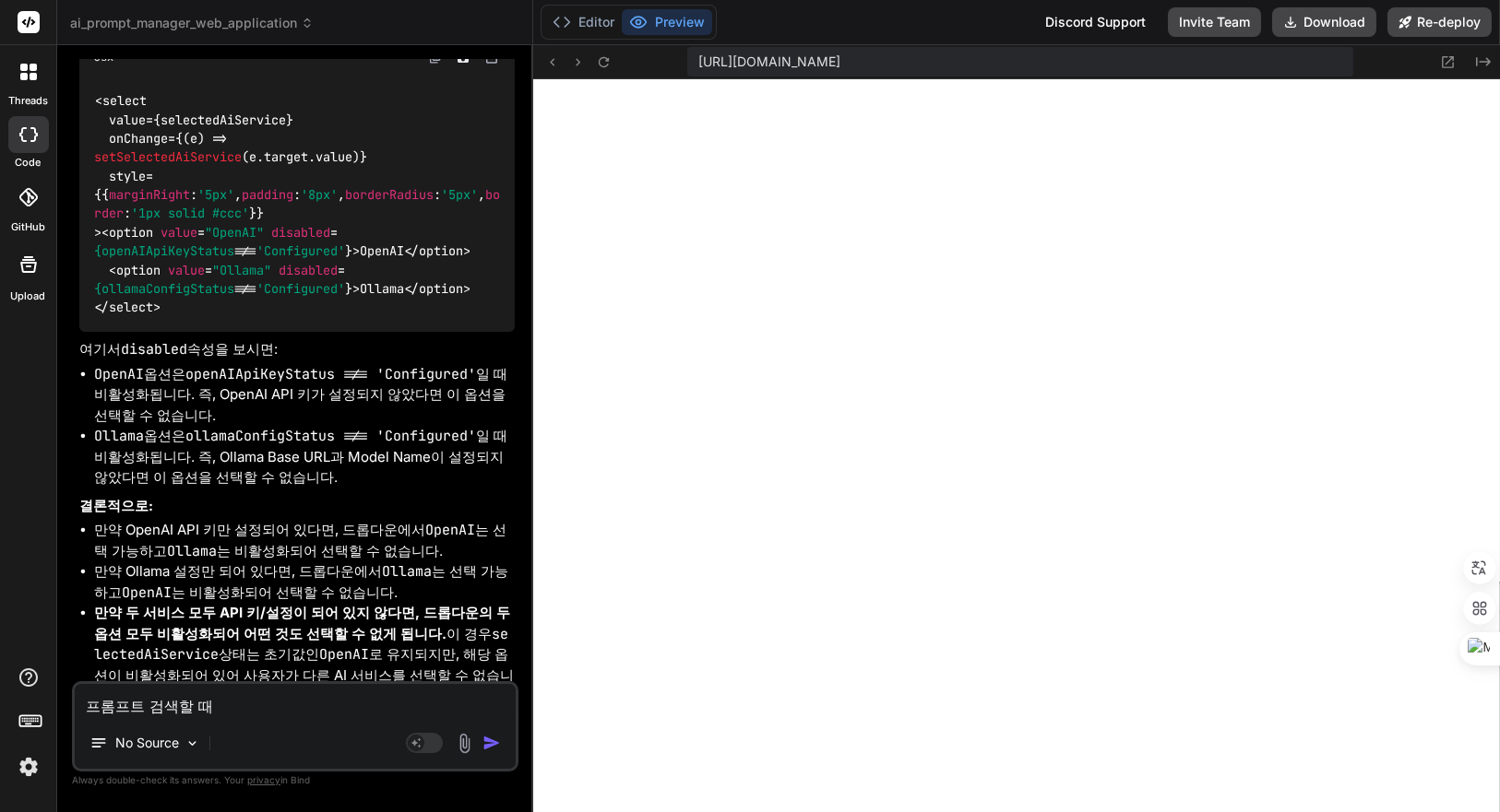
type textarea "x"
type textarea "프롬프트 검색할 때 ti"
type textarea "x"
type textarea "프롬프트 검색할 때 tit"
type textarea "x"
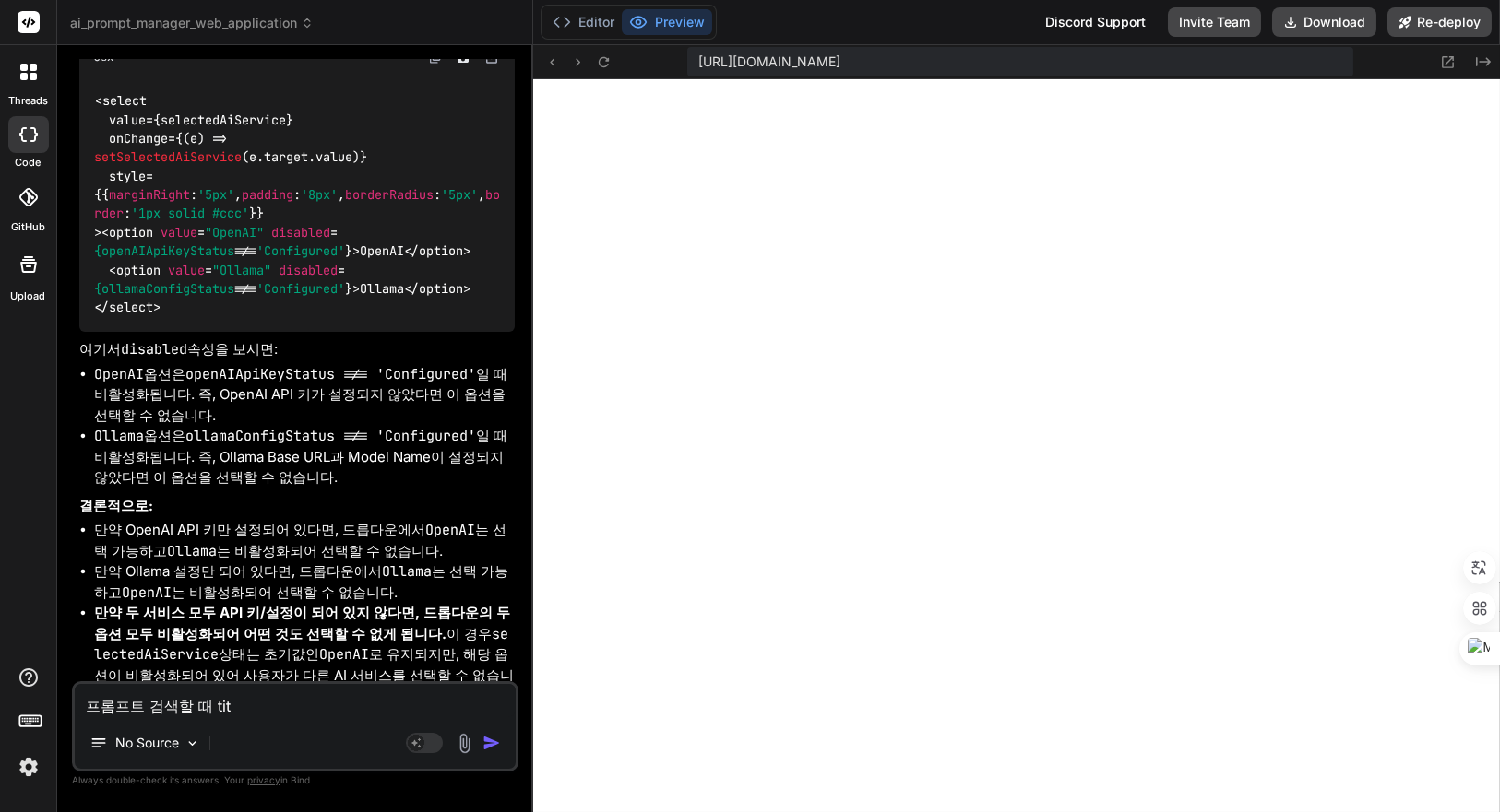
type textarea "프롬프트 검색할 때 titl"
type textarea "x"
type textarea "프롬프트 검색할 때 title"
type textarea "x"
type textarea "프롬프트 검색할 때 title,"
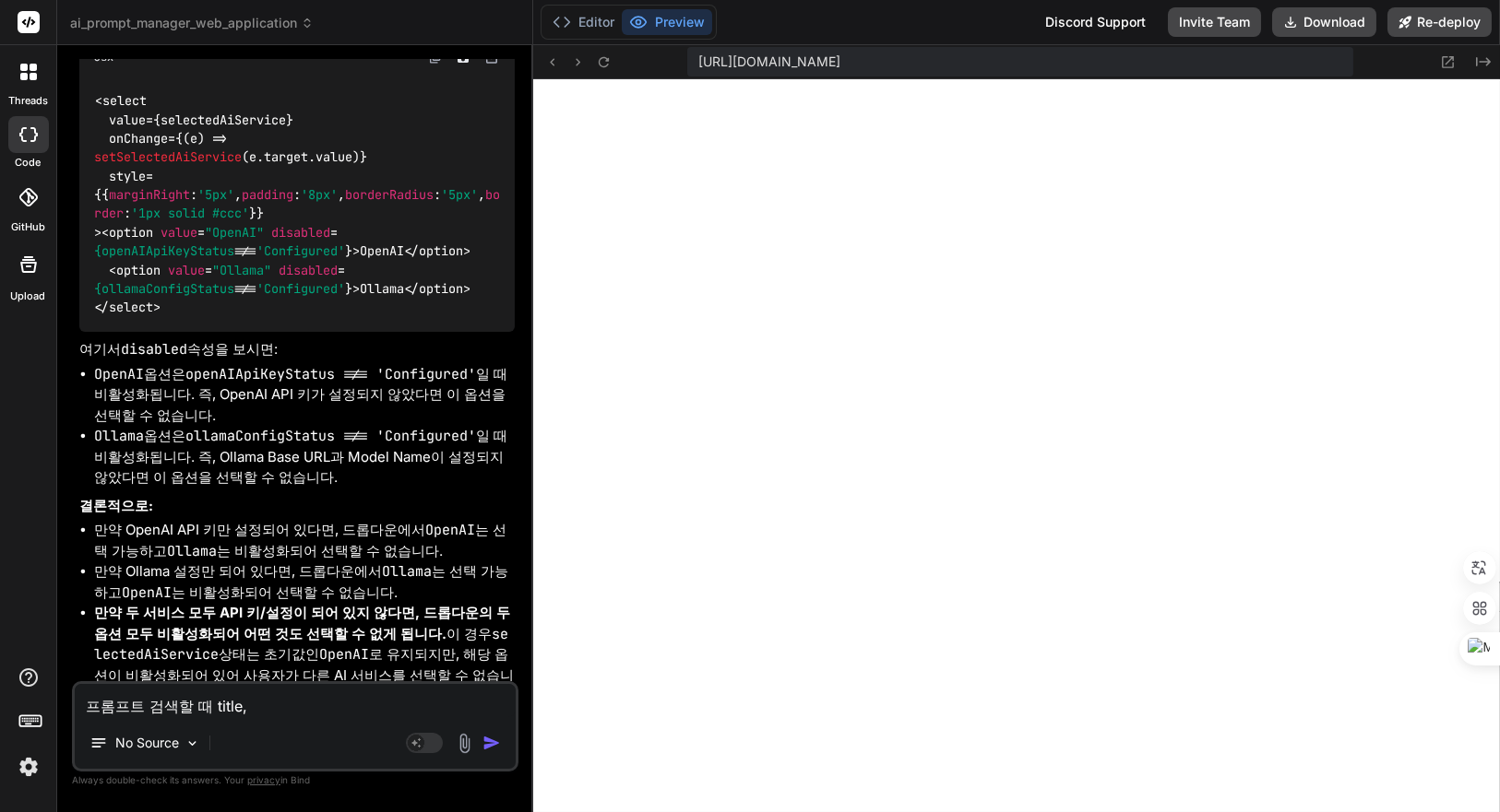
type textarea "x"
type textarea "프롬프트 검색할 때 title,"
type textarea "x"
type textarea "프롬프트 검색할 때 title, D"
type textarea "x"
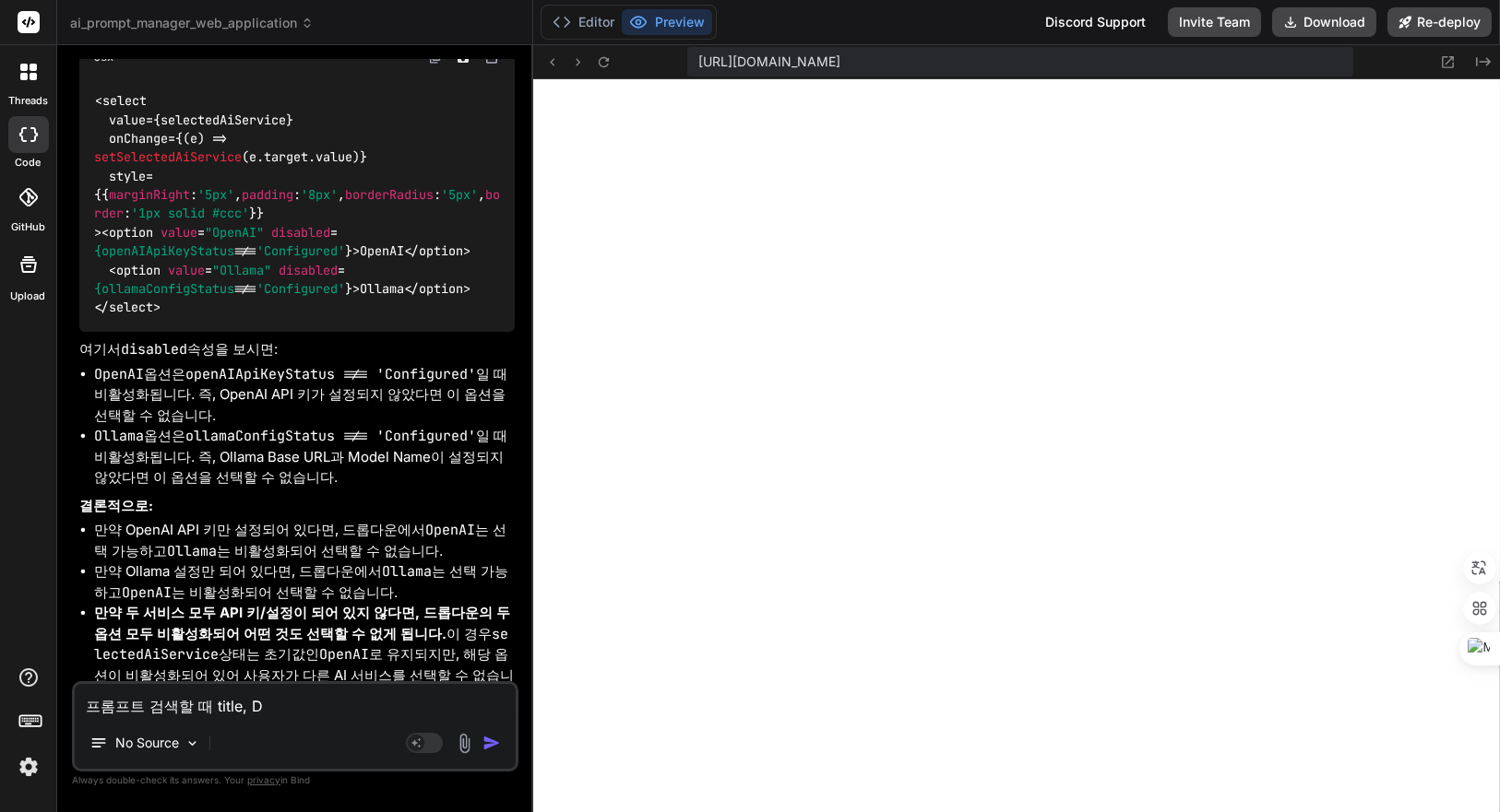
type textarea "프롬프트 검색할 때 title, De"
type textarea "x"
type textarea "프롬프트 검색할 때 title, Des"
type textarea "x"
type textarea "프롬프트 검색할 때 title, Desc"
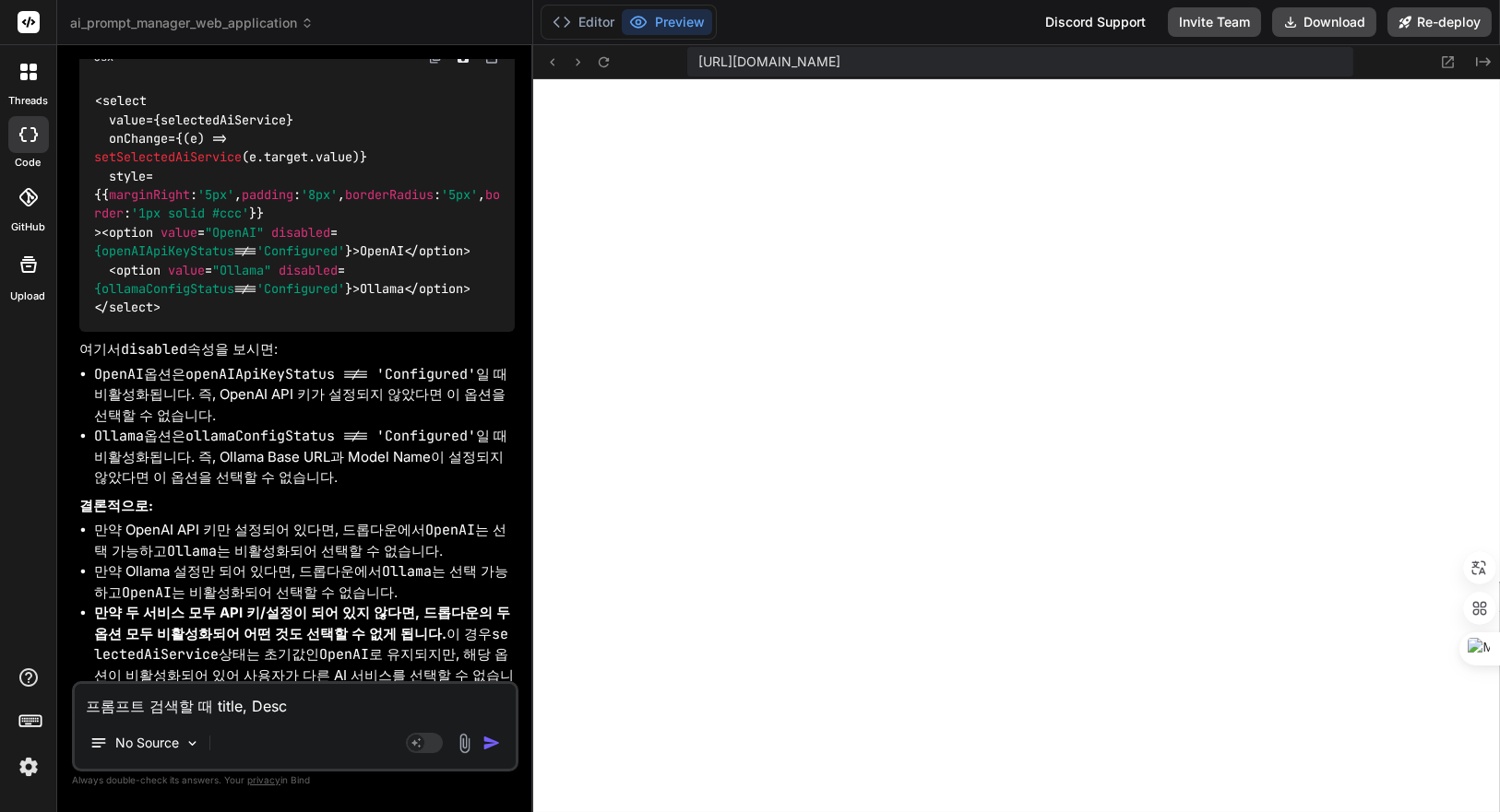
type textarea "x"
type textarea "프롬프트 검색할 때 title, Descr"
type textarea "x"
type textarea "프롬프트 검색할 때 title, Descri"
type textarea "x"
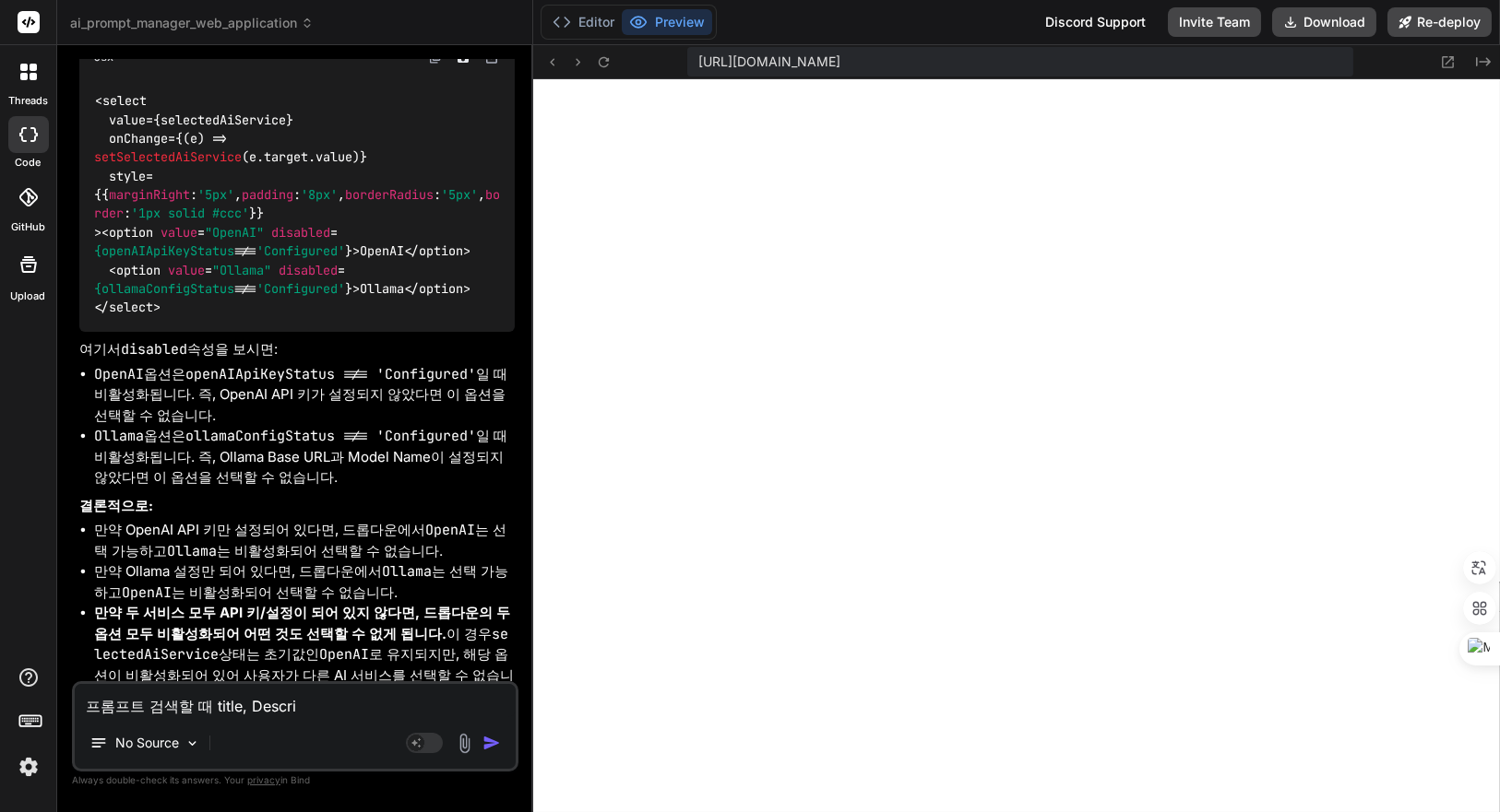
type textarea "프롬프트 검색할 때 title, Descrip"
type textarea "x"
type textarea "프롬프트 검색할 때 title, Descript"
type textarea "x"
type textarea "프롬프트 검색할 때 title, Descripti"
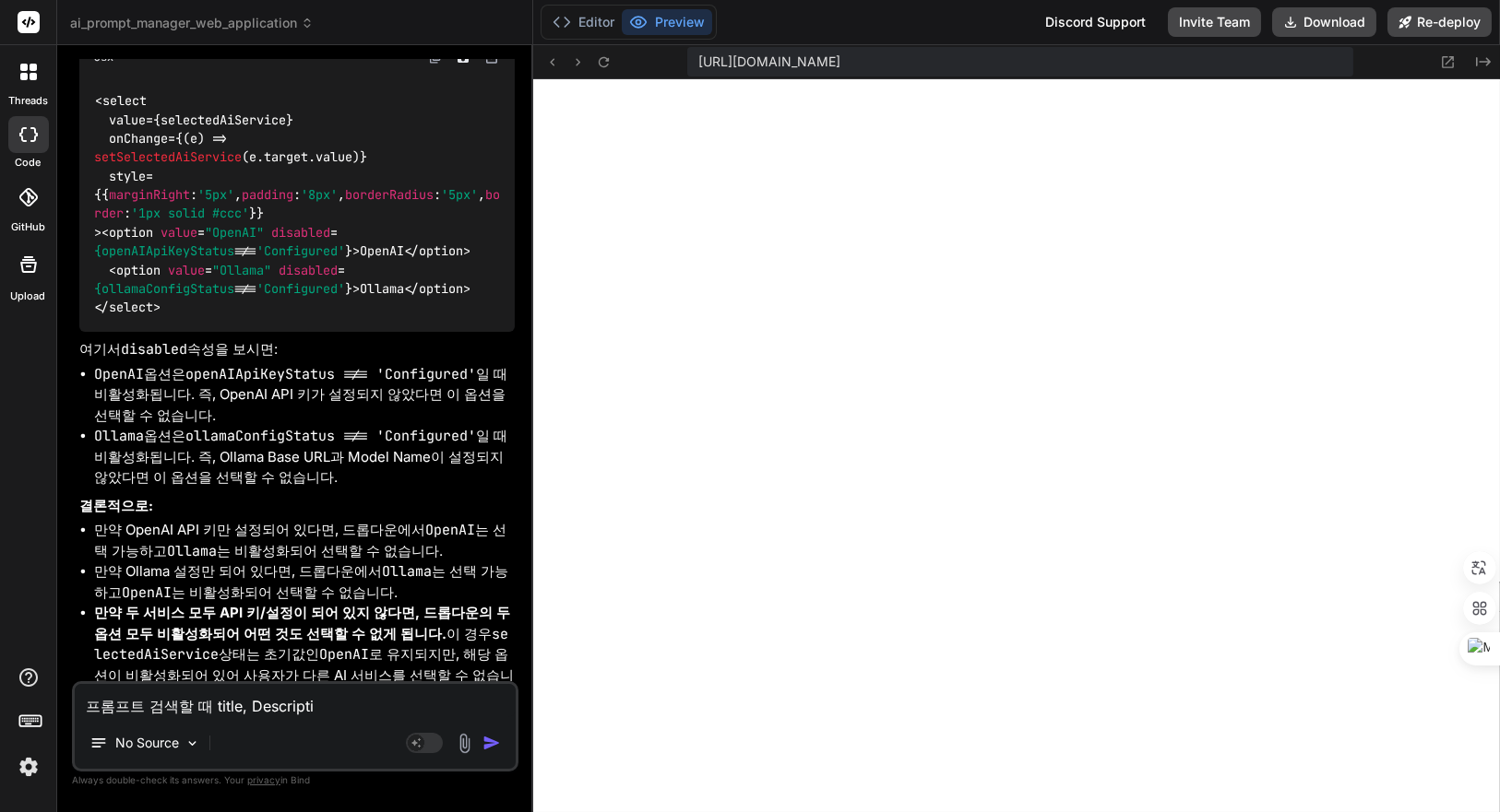
type textarea "x"
type textarea "프롬프트 검색할 때 title, Descriptio"
type textarea "x"
type textarea "프롬프트 검색할 때 title, Description"
type textarea "x"
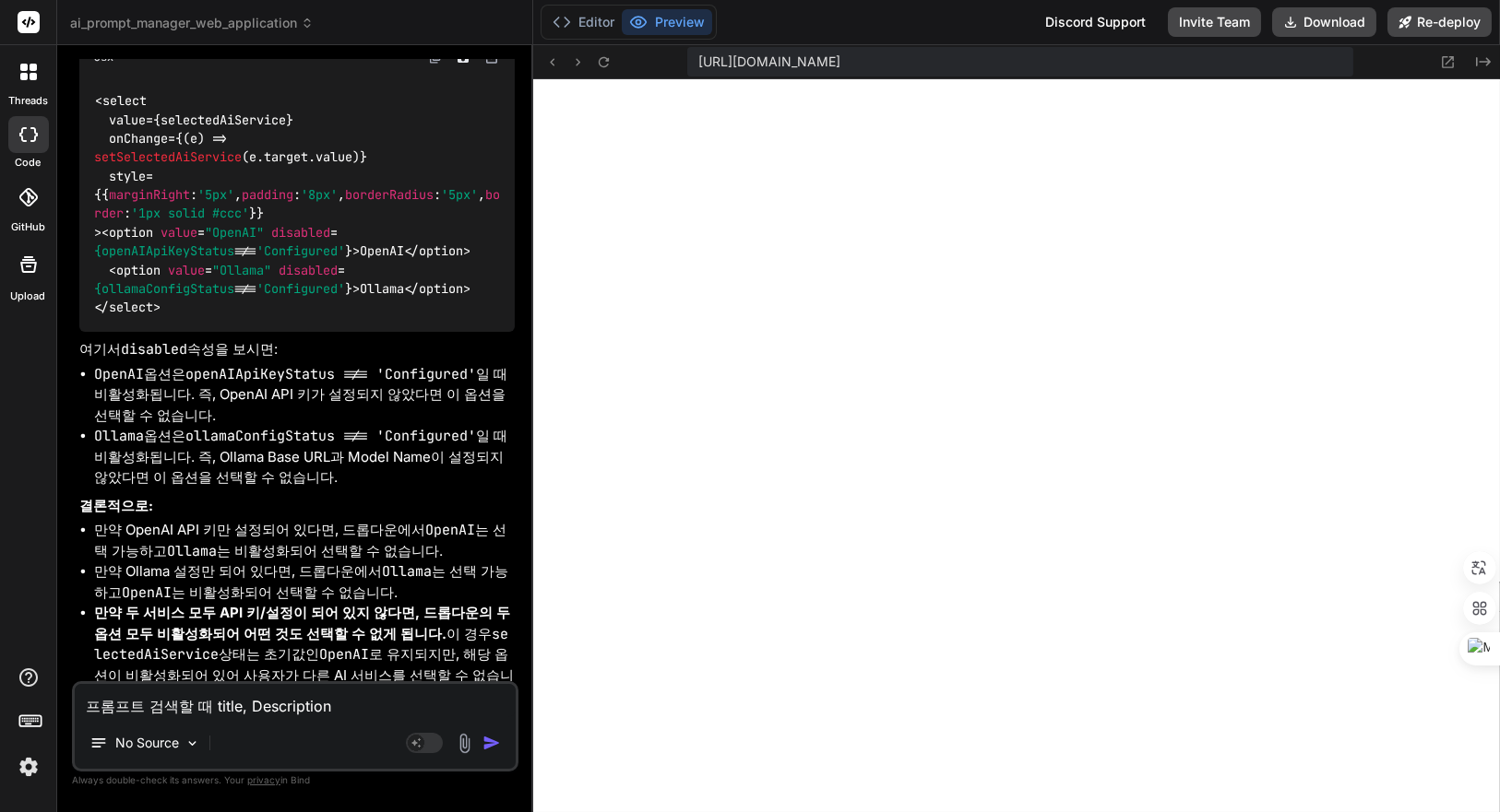
type textarea "프롬프트 검색할 때 title, Description,"
type textarea "x"
type textarea "프롬프트 검색할 때 title, Description,"
type textarea "x"
type textarea "프롬프트 검색할 때 title, Description, P"
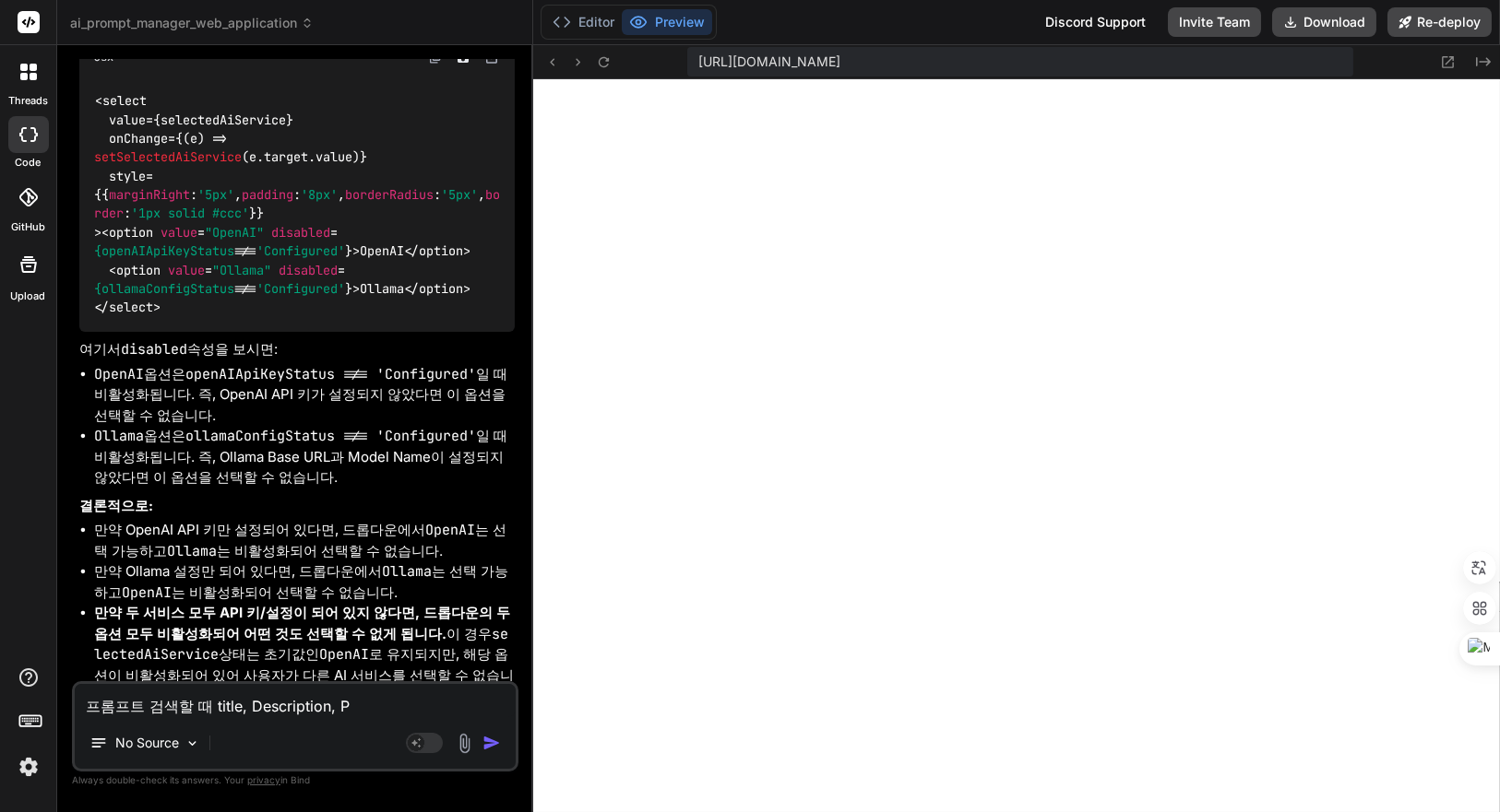
type textarea "x"
type textarea "프롬프트 검색할 때 title, Description, Pr"
type textarea "x"
type textarea "프롬프트 검색할 때 title, Description, Pro"
type textarea "x"
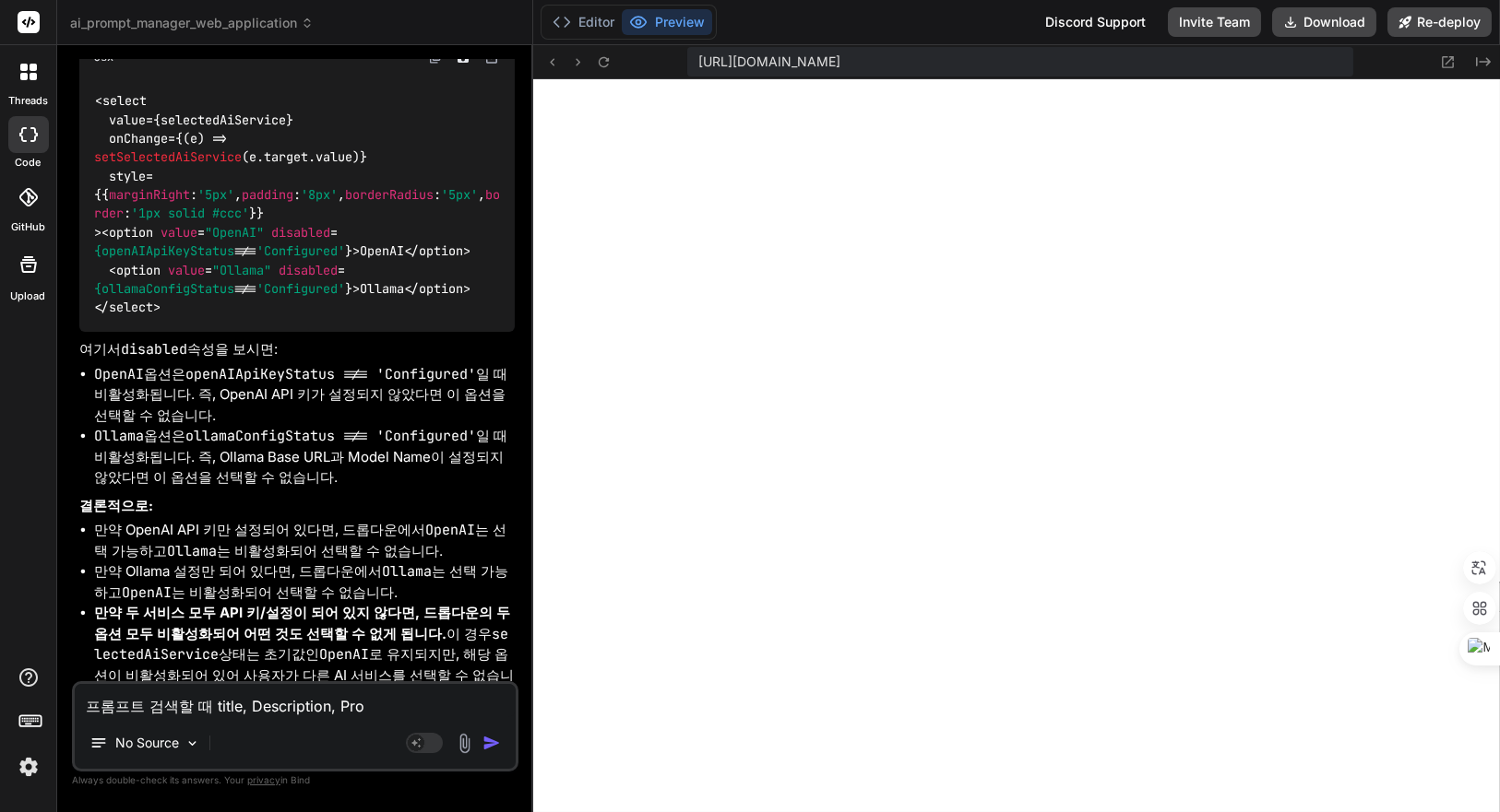
type textarea "프롬프트 검색할 때 title, Description, Prom"
type textarea "x"
type textarea "프롬프트 검색할 때 title, Description, Promp"
type textarea "x"
type textarea "프롬프트 검색할 때 title, Description, Prompt"
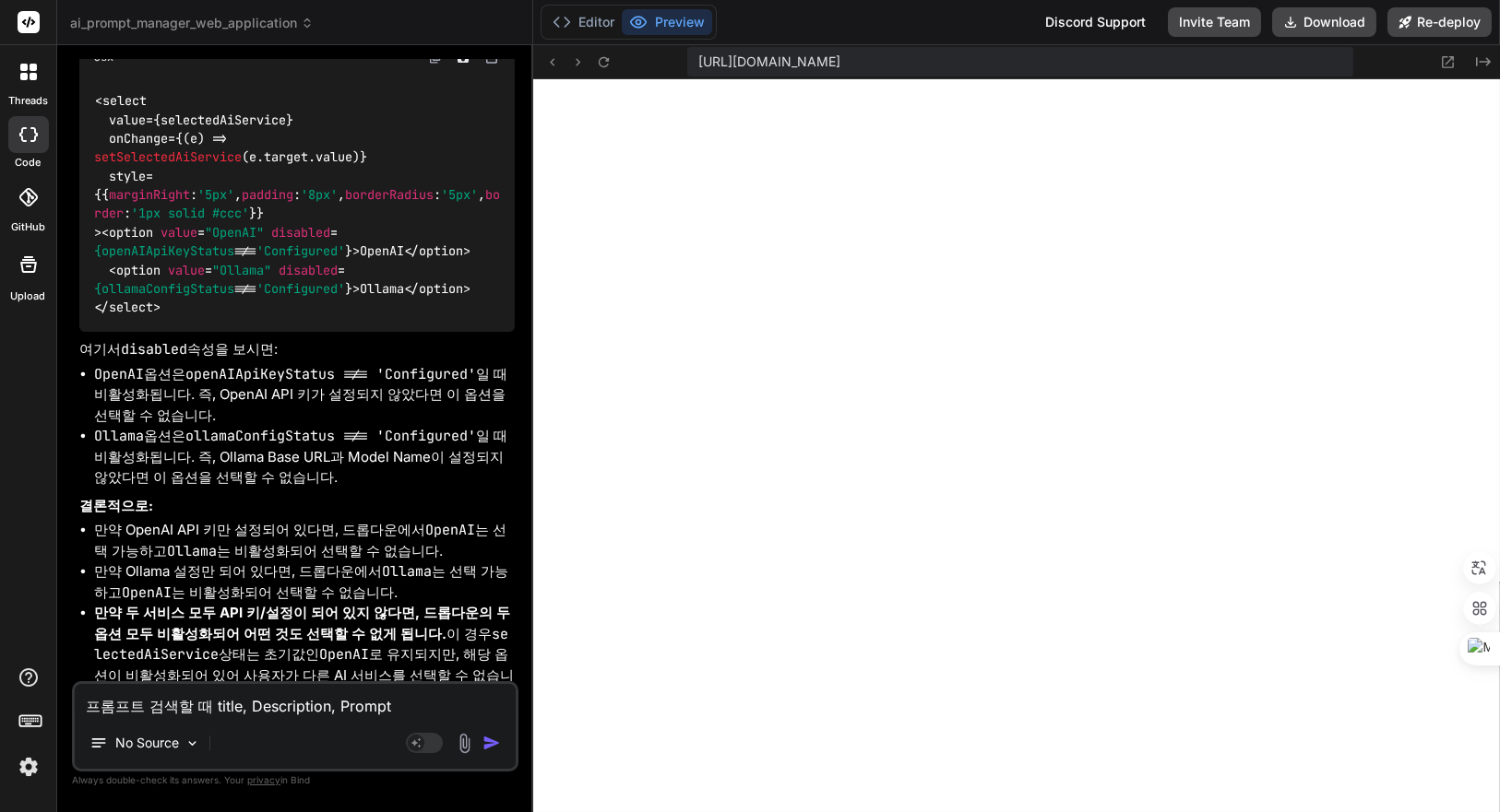
type textarea "x"
type textarea "프롬프트 검색할 때 title, Description, Prompt"
type textarea "x"
type textarea "프롬프트 검색할 때 title, Description, Prompt C"
type textarea "x"
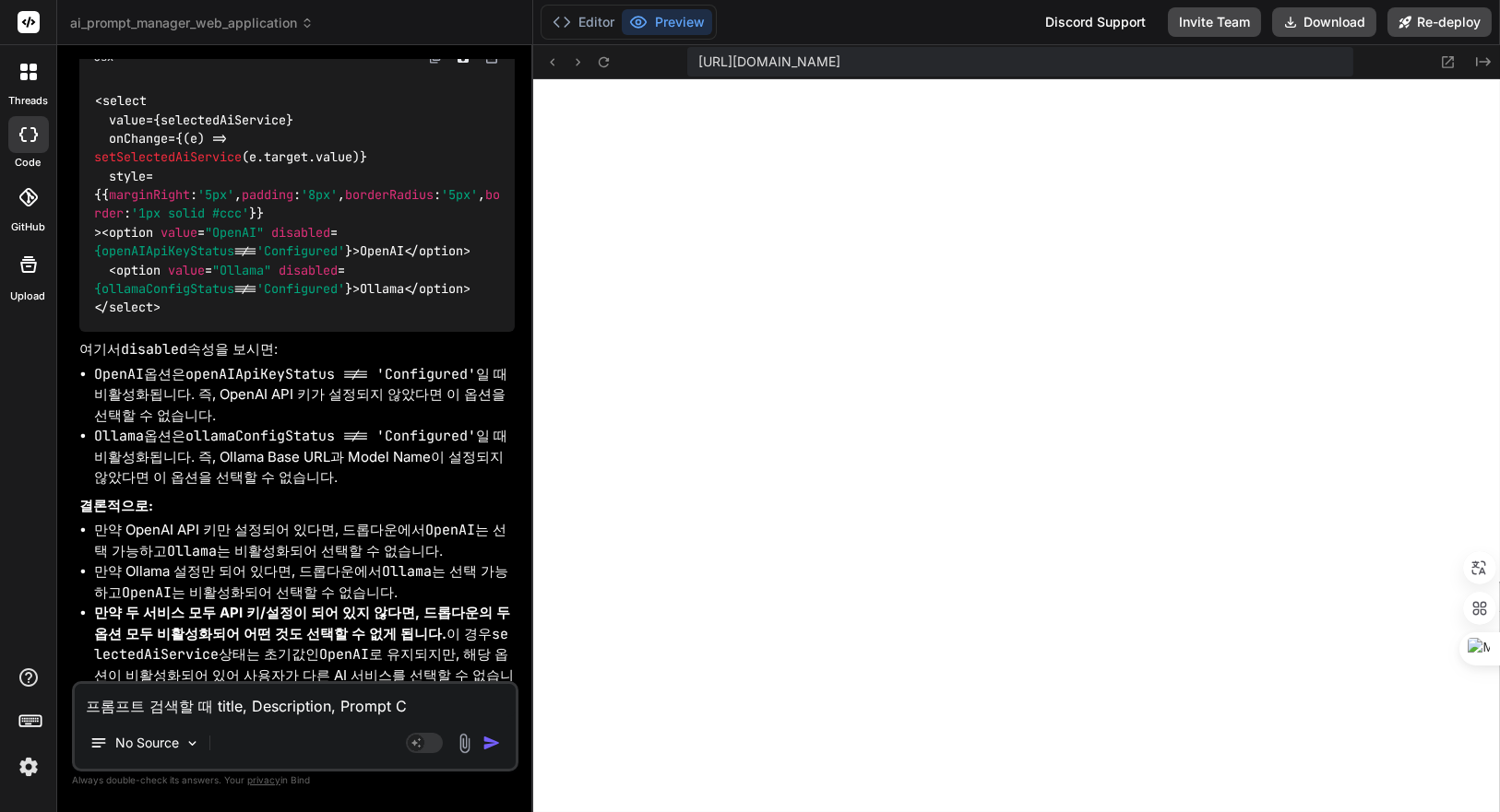
type textarea "프롬프트 검색할 때 title, Description, Prompt Co"
type textarea "x"
type textarea "프롬프트 검색할 때 title, Description, Prompt Con"
type textarea "x"
type textarea "프롬프트 검색할 때 title, Description, Prompt Cont"
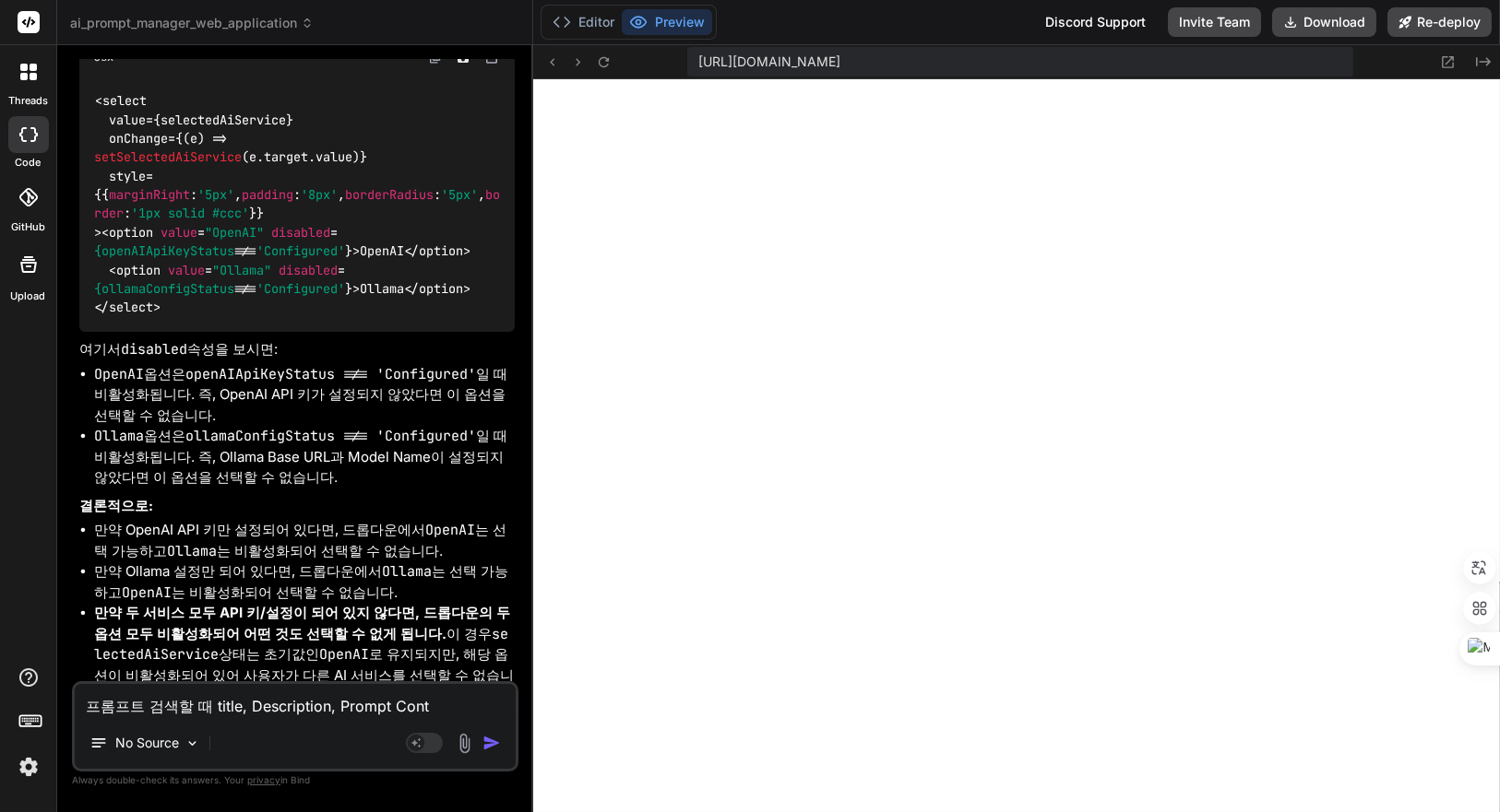
type textarea "x"
type textarea "프롬프트 검색할 때 title, Description, Prompt Conte"
type textarea "x"
type textarea "프롬프트 검색할 때 title, Description, Prompt Conten"
type textarea "x"
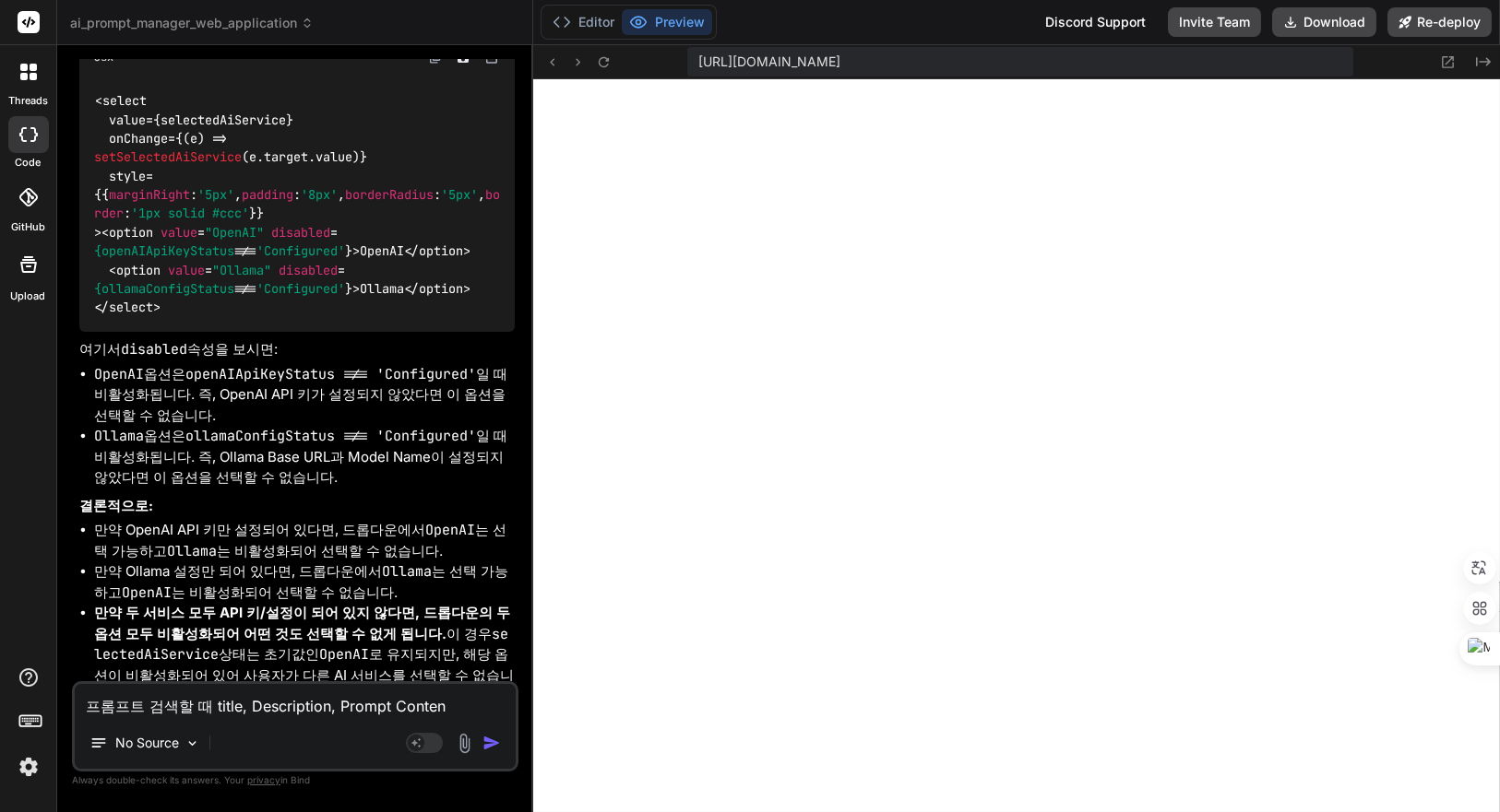
type textarea "프롬프트 검색할 때 title, Description, Prompt Content"
type textarea "x"
type textarea "프롬프트 검색할 때 title, Description, Prompt Content,"
type textarea "x"
type textarea "프롬프트 검색할 때 title, Description, Prompt Content,"
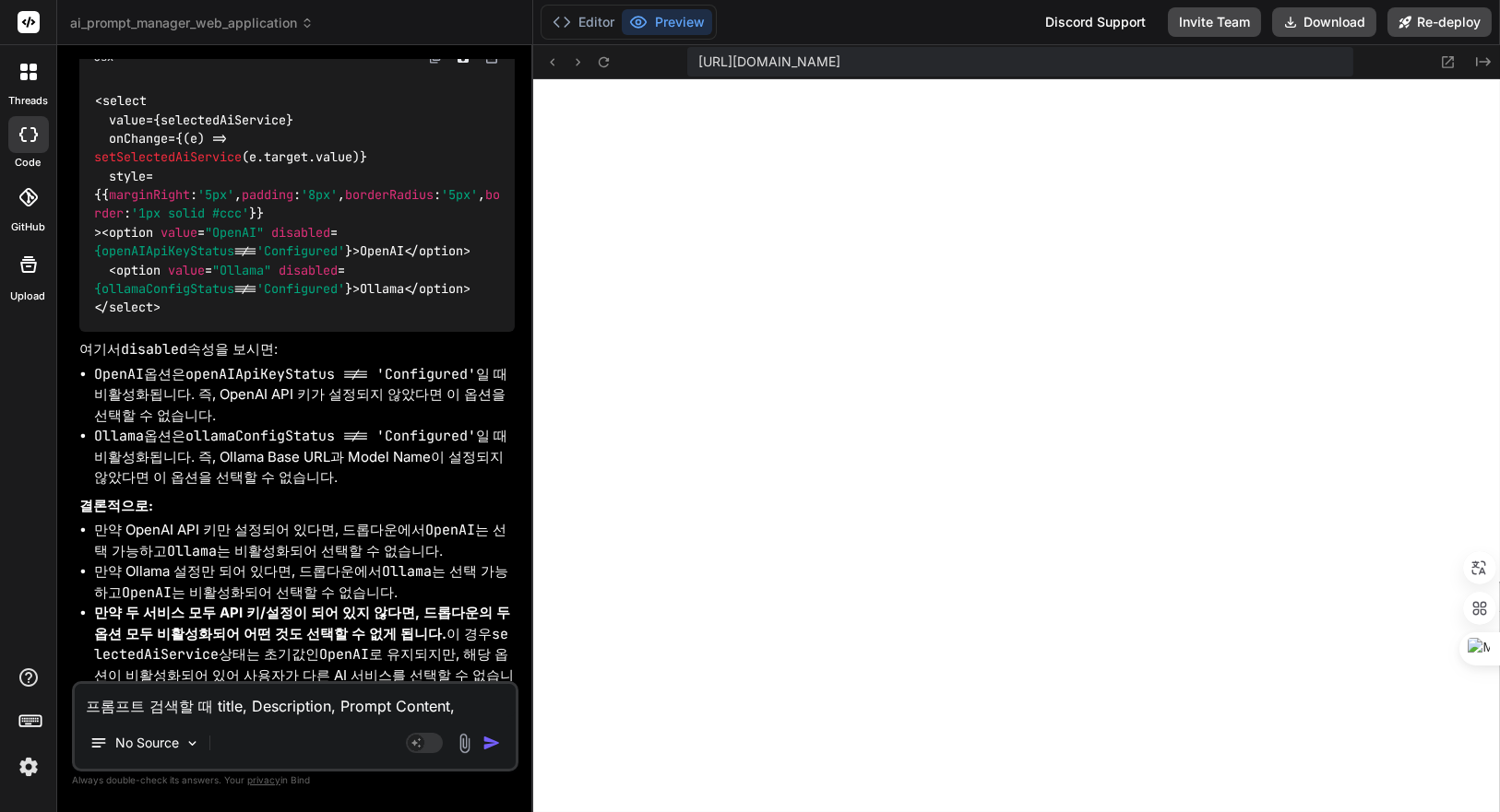
type textarea "x"
type textarea "프롬프트 검색할 때 title, Description, Prompt Content, C"
type textarea "x"
type textarea "프롬프트 검색할 때 title, Description, Prompt Content, Ca"
type textarea "x"
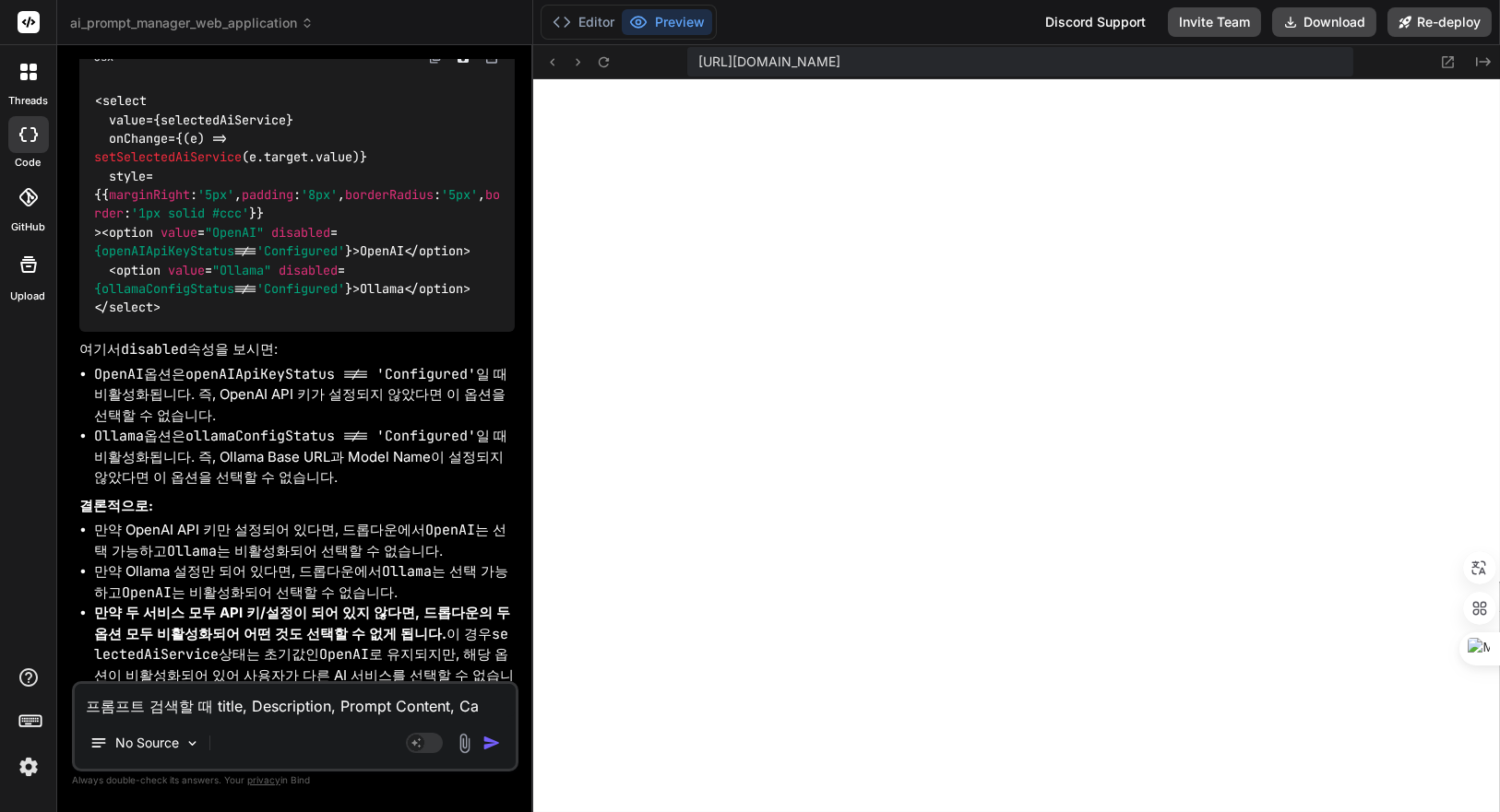
type textarea "프롬프트 검색할 때 title, Description, Prompt Content, Cat"
type textarea "x"
type textarea "프롬프트 검색할 때 title, Description, Prompt Content, Cate"
type textarea "x"
type textarea "프롬프트 검색할 때 title, Description, Prompt Content, Cat"
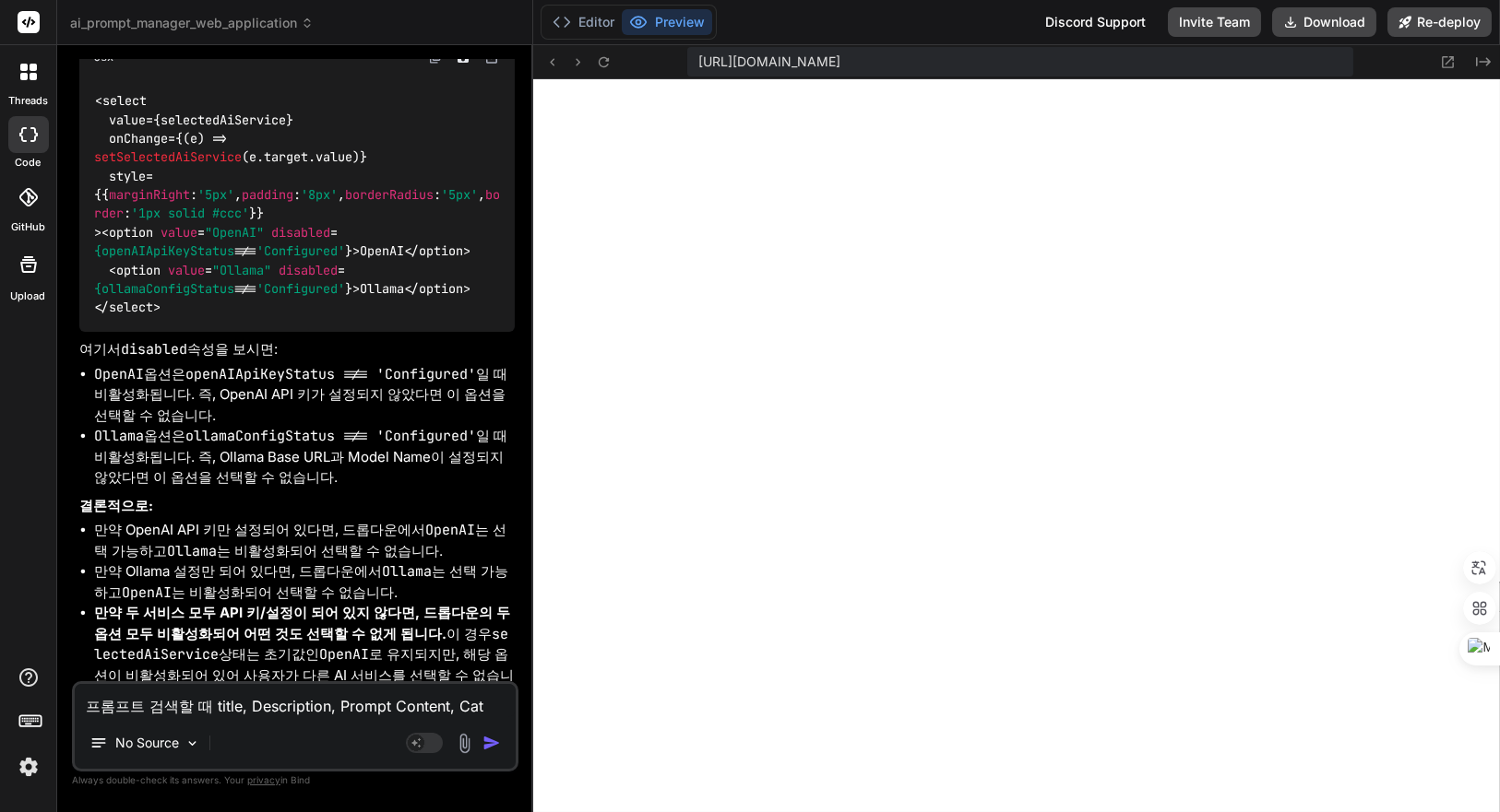
type textarea "x"
type textarea "프롬프트 검색할 때 title, Description, Prompt Content, Ca"
type textarea "x"
type textarea "프롬프트 검색할 때 title, Description, Prompt Content, C"
type textarea "x"
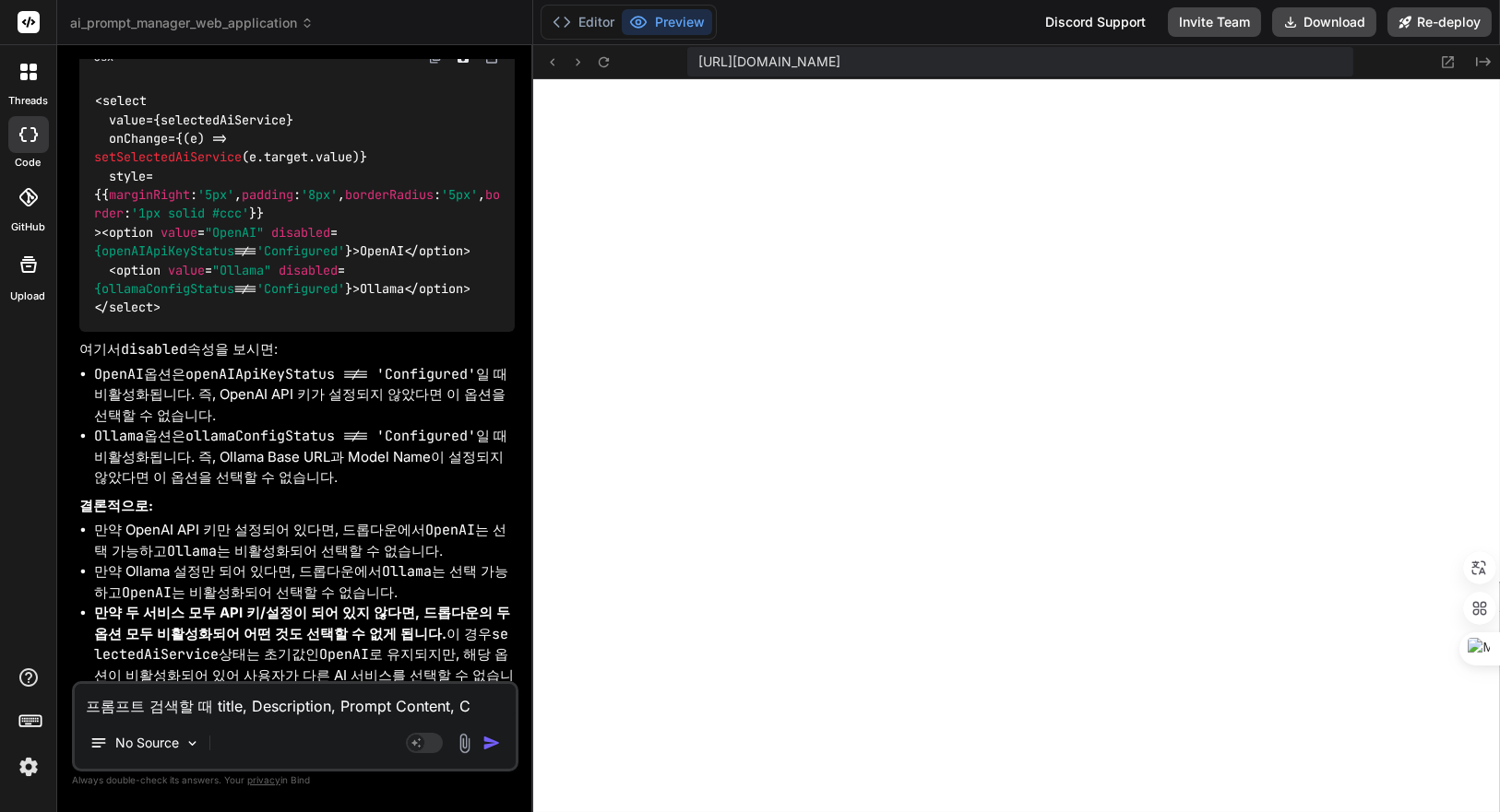
type textarea "프롬프트 검색할 때 title, Description, Prompt Content,"
type textarea "x"
type textarea "프롬프트 검색할 때 title, Description, Prompt Content, T"
type textarea "x"
type textarea "프롬프트 검색할 때 title, Description, Prompt Content, Ta"
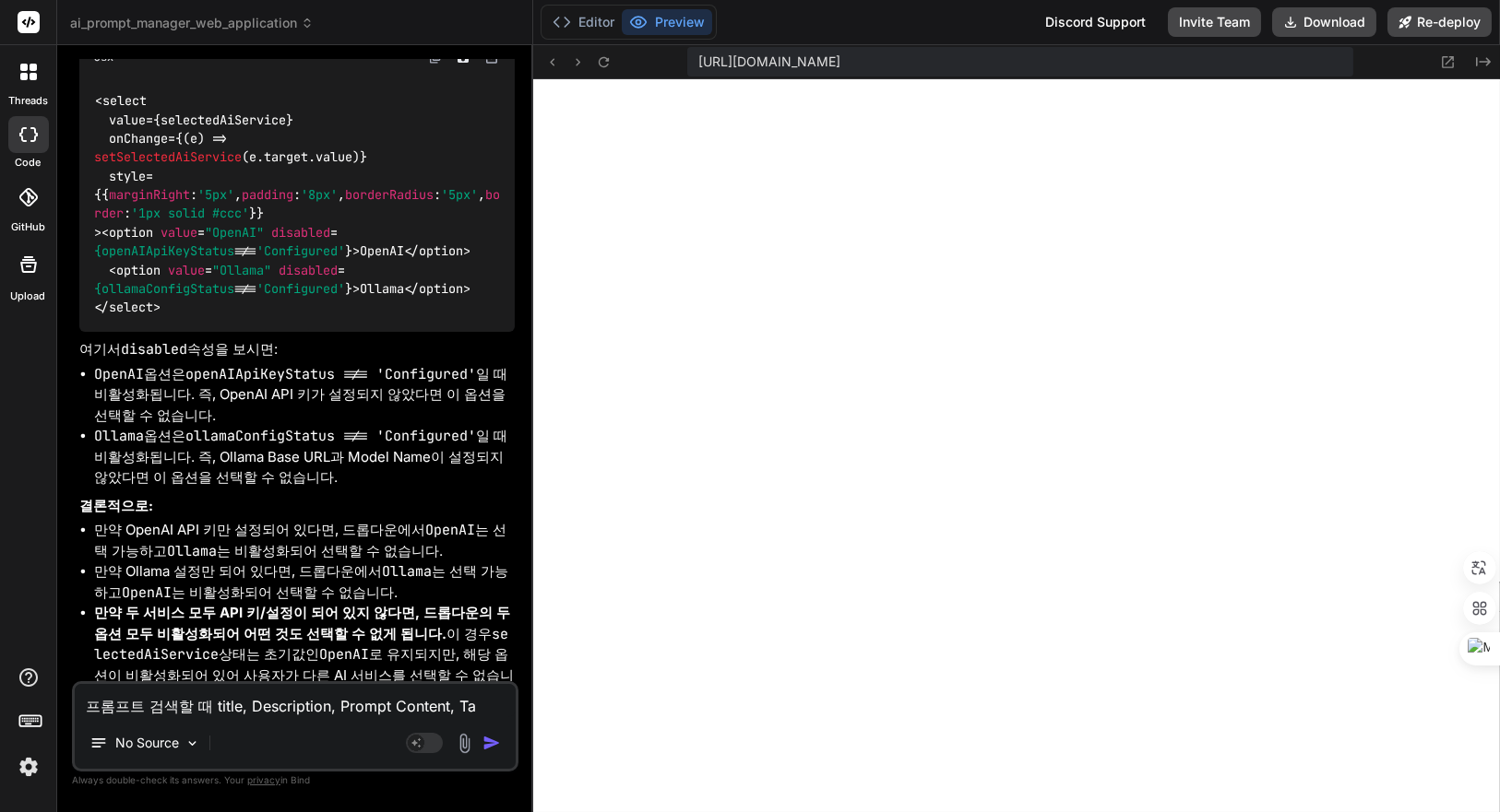
type textarea "x"
type textarea "프롬프트 검색할 때 title, Description, Prompt Content, Tag"
type textarea "x"
type textarea "프롬프트 검색할 때 title, Description, Prompt Content, Tags"
type textarea "x"
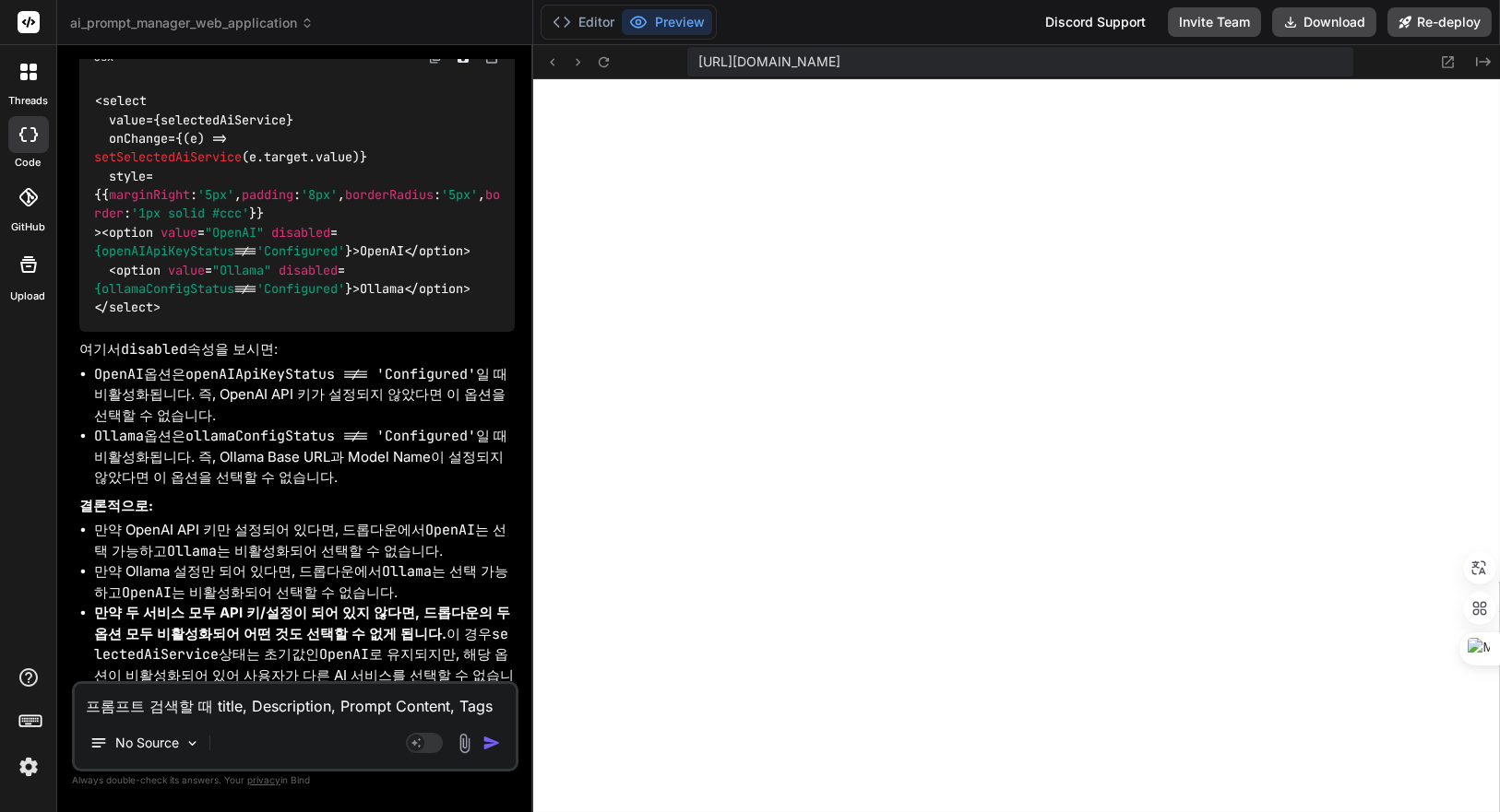
type textarea "프롬프트 검색할 때 title, Description, Prompt Content, Tags"
type textarea "x"
type textarea "프롬프트 검색할 때 title, Description, Prompt Content, Tags ㅂ"
type textarea "x"
type textarea "프롬프트 검색할 때 title, Description, Prompt Content, Tags 벼"
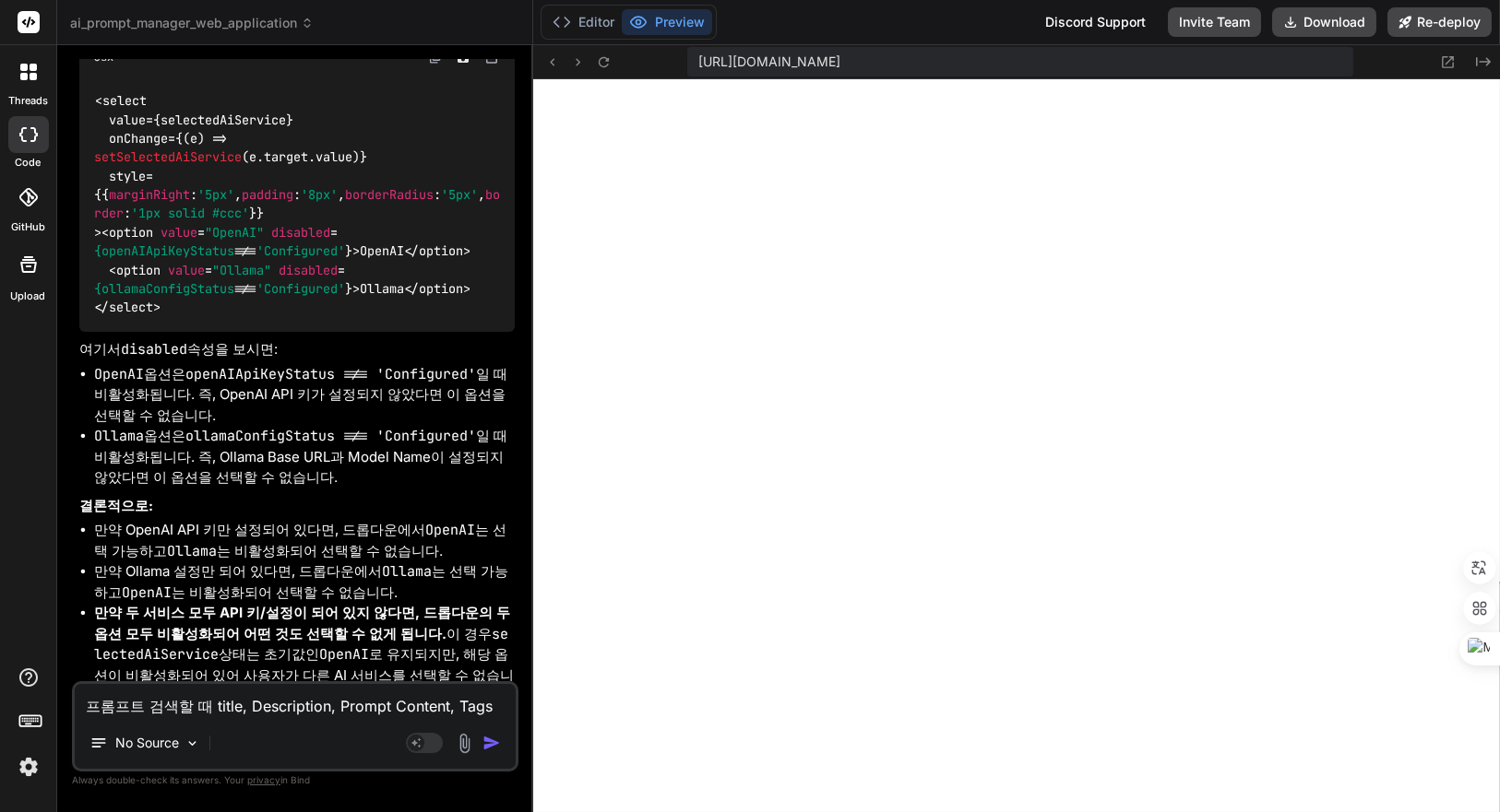
type textarea "x"
type textarea "프롬프트 검색할 때 title, Description, Prompt Content, Tags 별"
type textarea "x"
type textarea "프롬프트 검색할 때 title, Description, Prompt Content, Tags 별ㄹ"
type textarea "x"
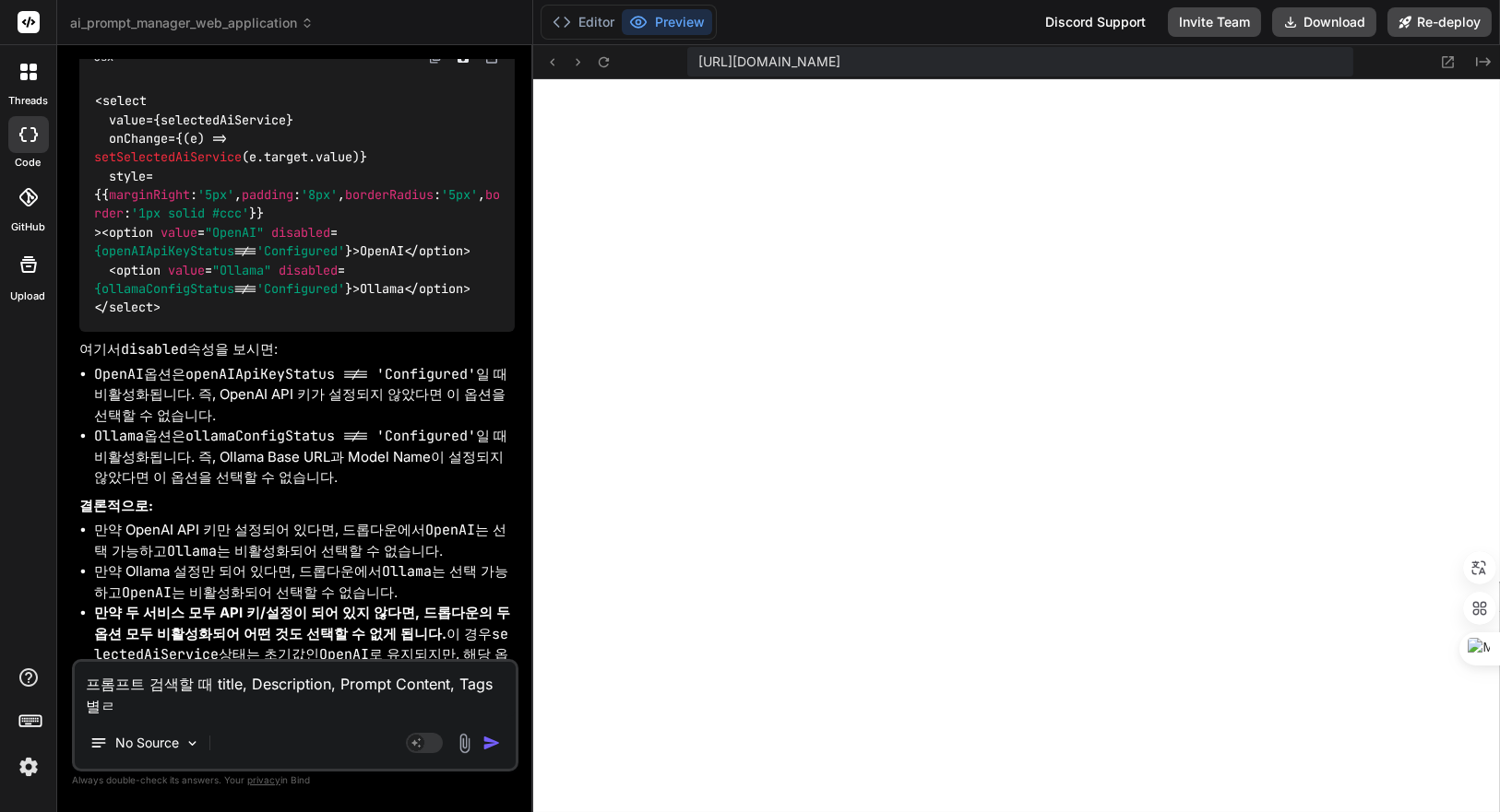
type textarea "프롬프트 검색할 때 title, Description, Prompt Content, Tags 별로"
type textarea "x"
type textarea "프롬프트 검색할 때 title, Description, Prompt Content, Tags 별로"
type textarea "x"
type textarea "프롬프트 검색할 때 title, Description, Prompt Content, Tags 별로 ㄱ"
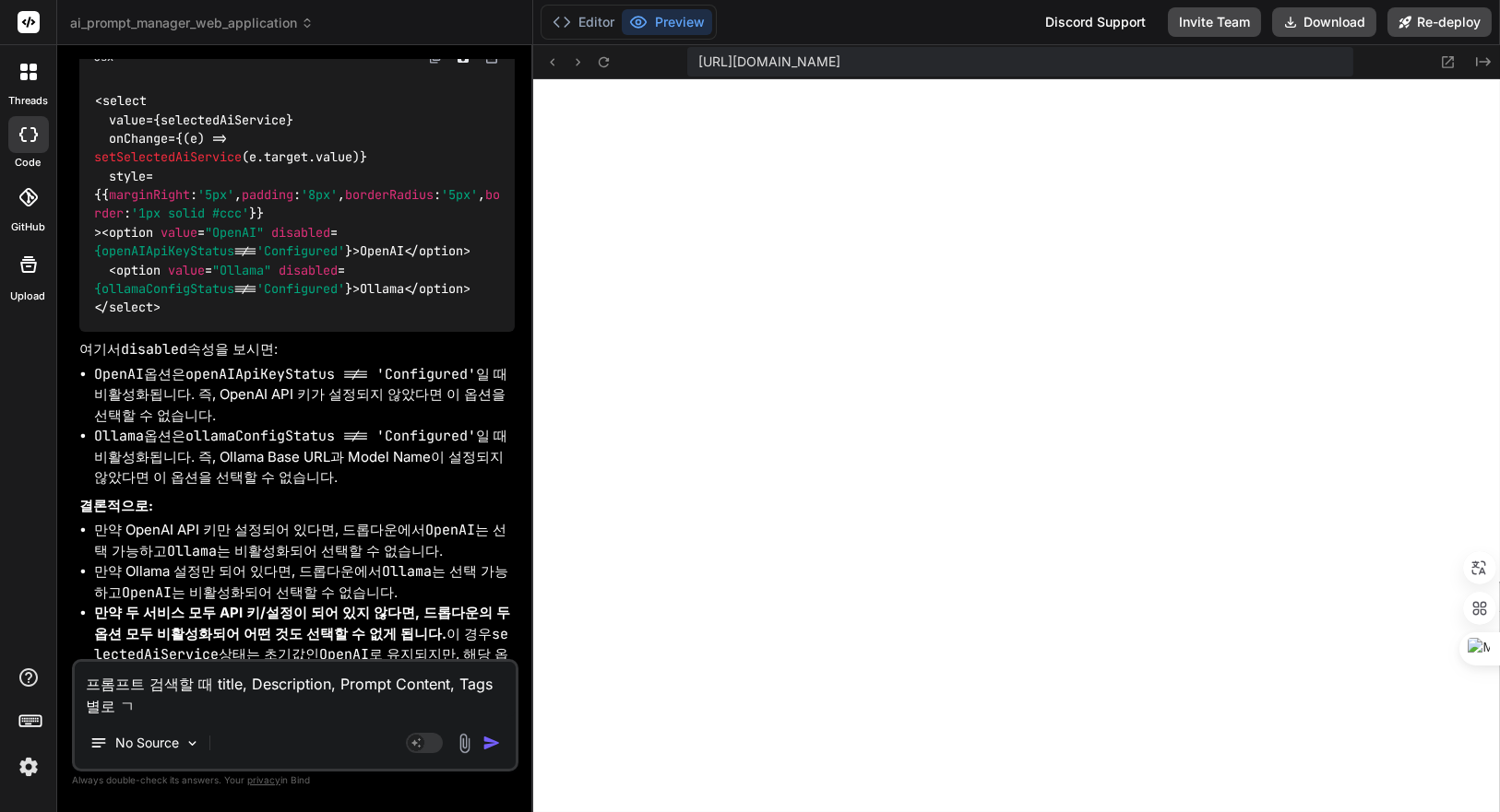
type textarea "x"
type textarea "프롬프트 검색할 때 title, Description, Prompt Content, Tags 별로 거"
type textarea "x"
type textarea "프롬프트 검색할 때 title, Description, Prompt Content, Tags 별로 검"
type textarea "x"
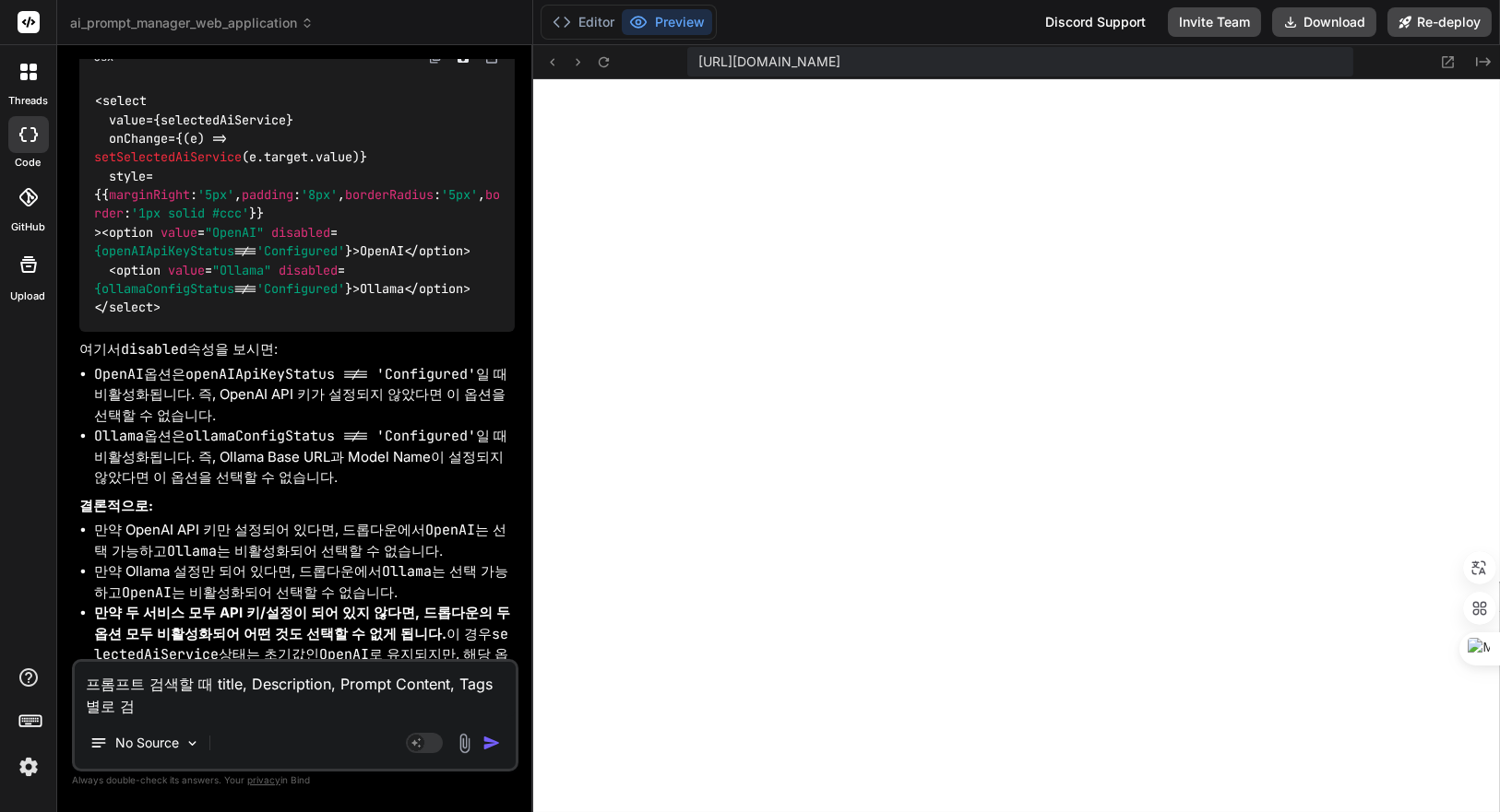
type textarea "프롬프트 검색할 때 title, Description, Prompt Content, Tags 별로 검ㅅ"
type textarea "x"
type textarea "프롬프트 검색할 때 title, Description, Prompt Content, Tags 별로 검새"
type textarea "x"
type textarea "프롬프트 검색할 때 title, Description, Prompt Content, Tags 별로 검색"
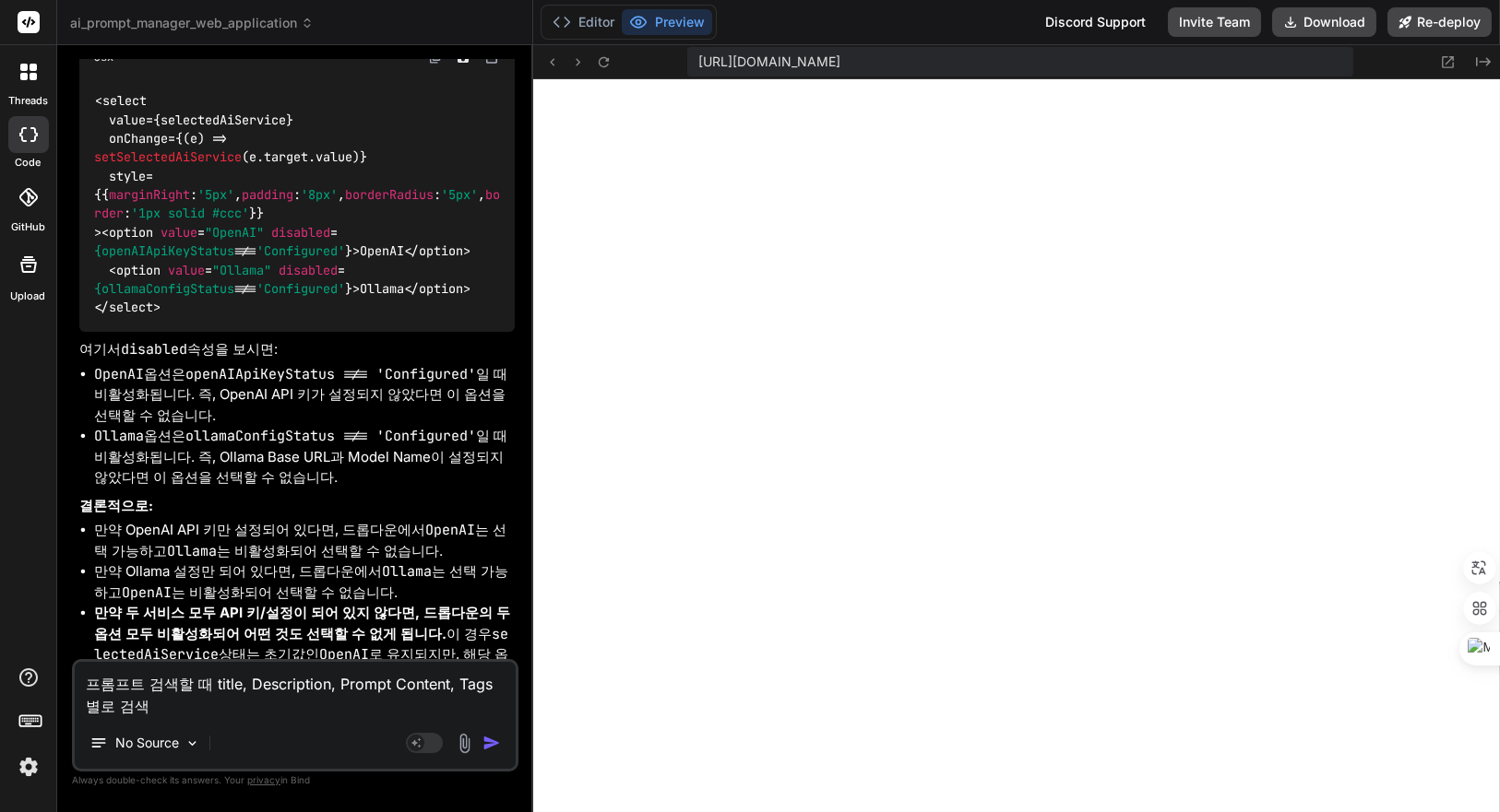
type textarea "x"
type textarea "프롬프트 검색할 때 title, Description, Prompt Content, Tags 별로 검색ㅎ"
type textarea "x"
type textarea "프롬프트 검색할 때 title, Description, Prompt Content, Tags 별로 검색하"
type textarea "x"
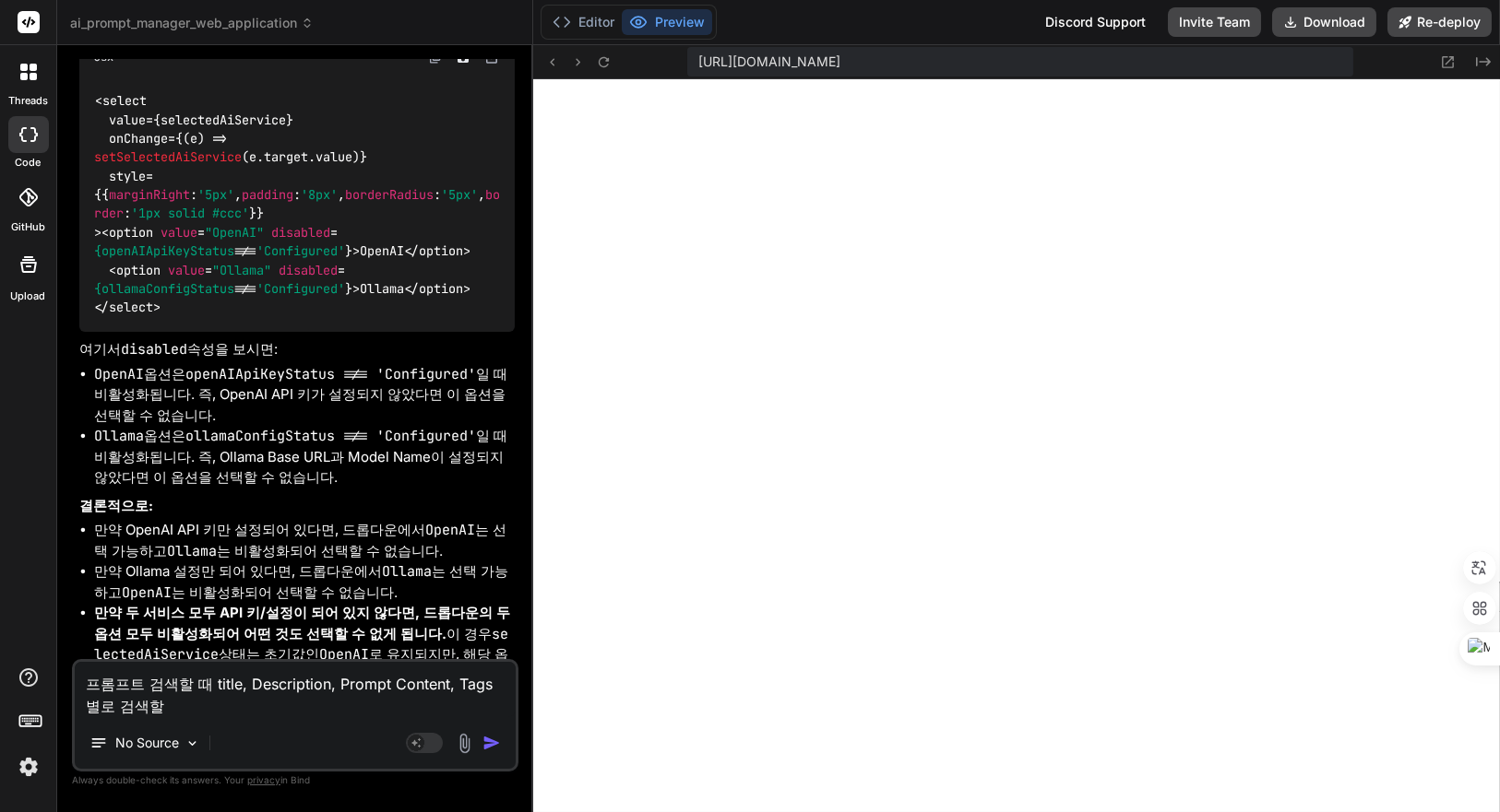
type textarea "프롬프트 검색할 때 title, Description, Prompt Content, Tags 별로 검색할"
type textarea "x"
type textarea "프롬프트 검색할 때 title, Description, Prompt Content, Tags 별로 검색할 ㅅ"
type textarea "x"
drag, startPoint x: 1329, startPoint y: 24, endPoint x: 1340, endPoint y: 25, distance: 11.0
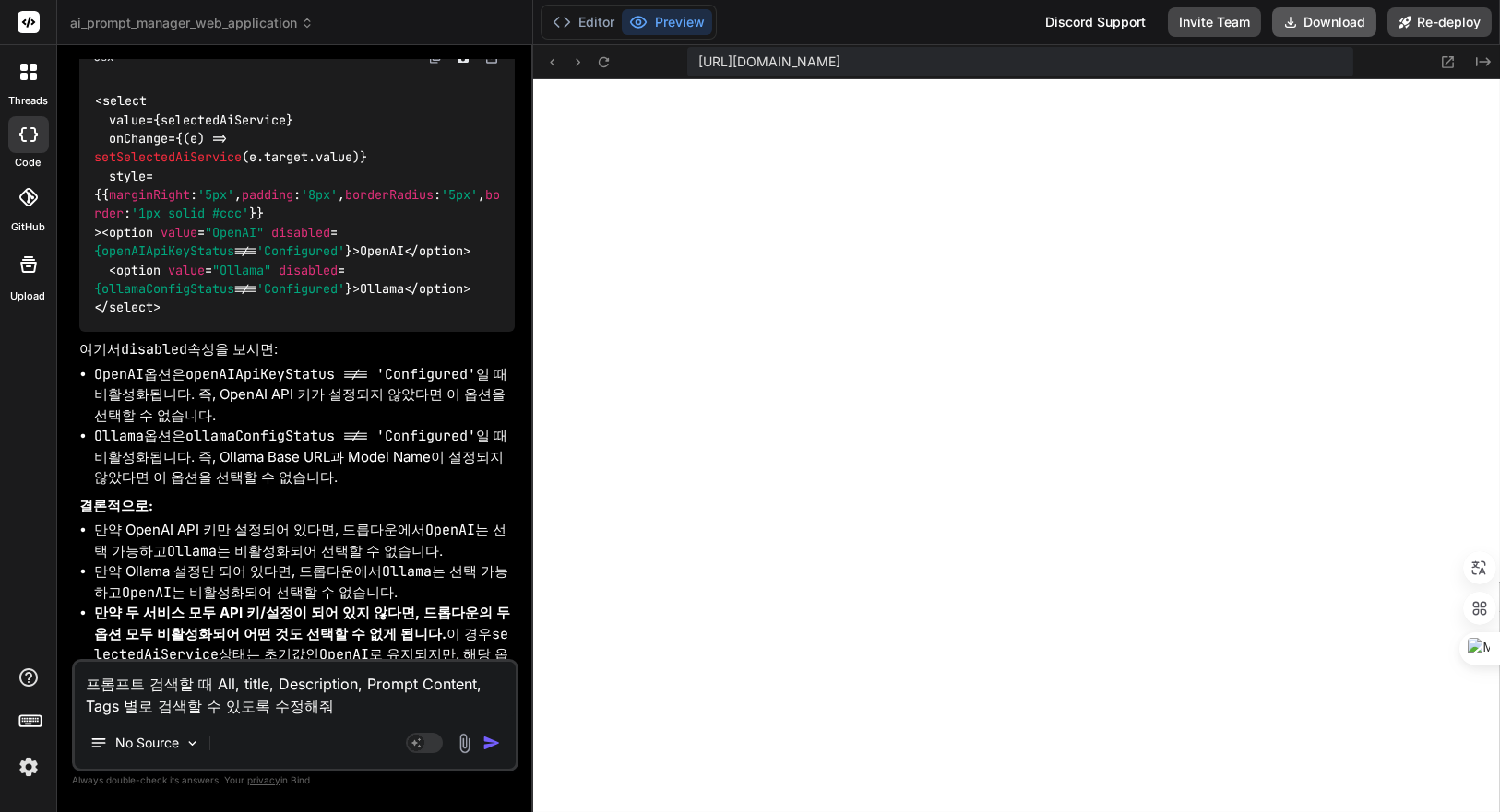
click at [1329, 25] on button "Download" at bounding box center [1323, 22] width 104 height 30
click at [493, 746] on img "button" at bounding box center [491, 743] width 19 height 19
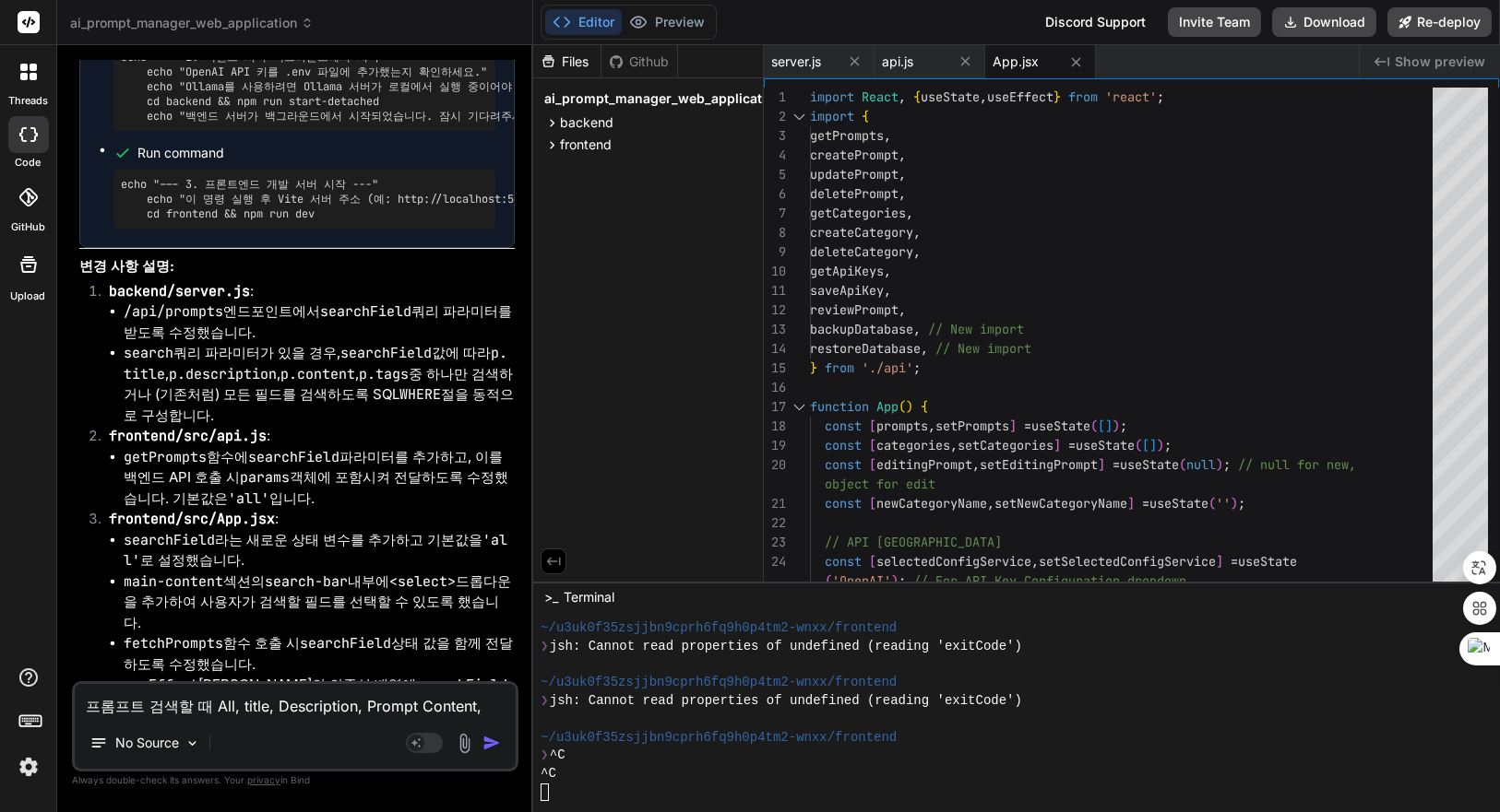
scroll to position [8098, 0]
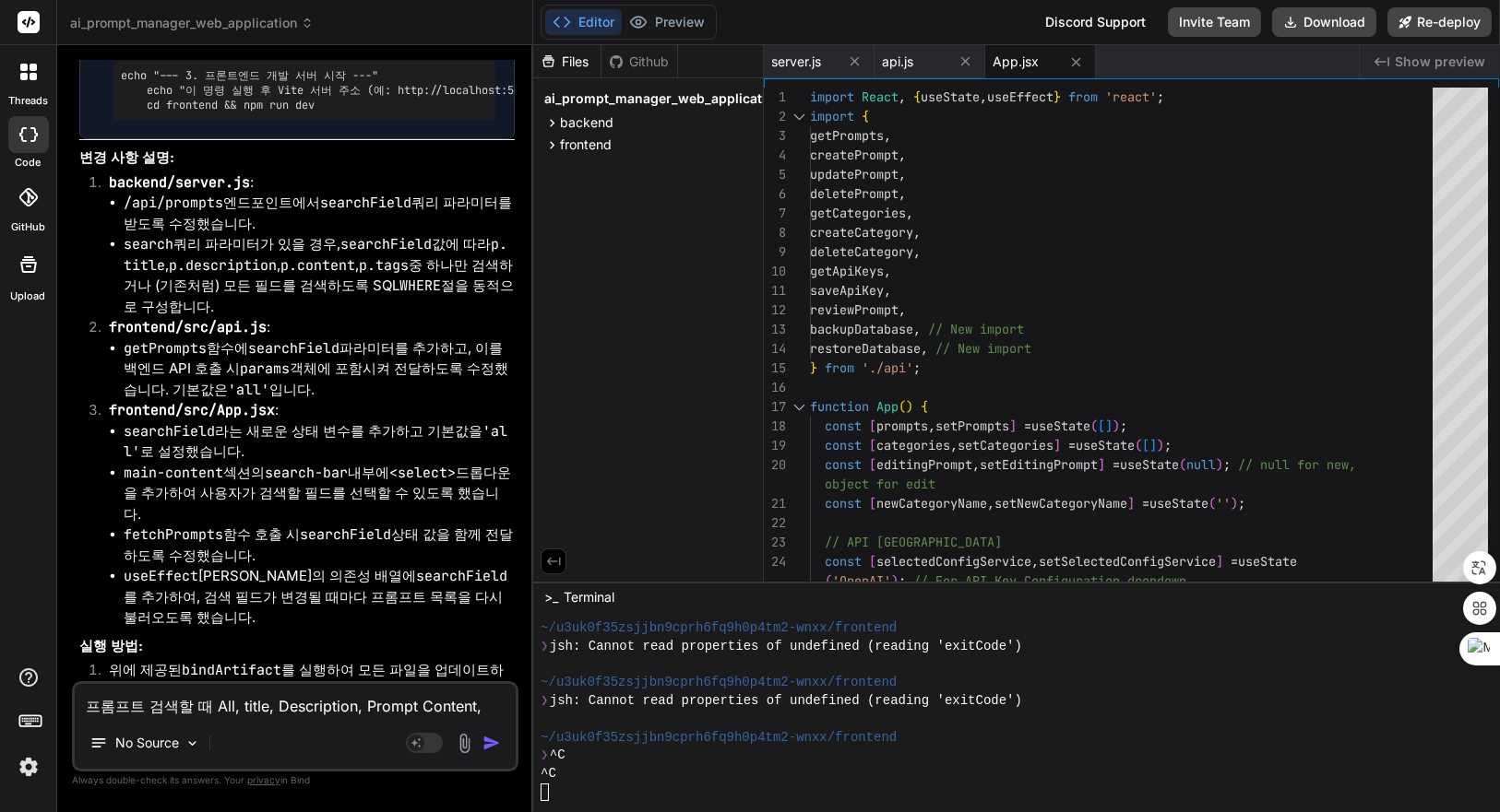
click at [1422, 59] on span "Show preview" at bounding box center [1439, 61] width 90 height 19
click at [681, 717] on div at bounding box center [1005, 720] width 930 height 19
